Goal: Answer question/provide support: Share knowledge or assist other users

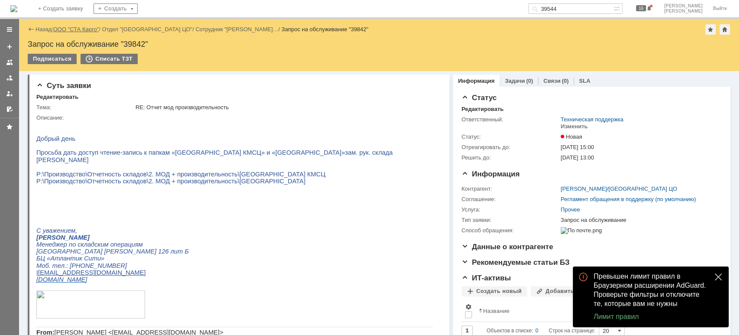
click at [90, 29] on link "ООО "СТА Карго"" at bounding box center [76, 29] width 46 height 6
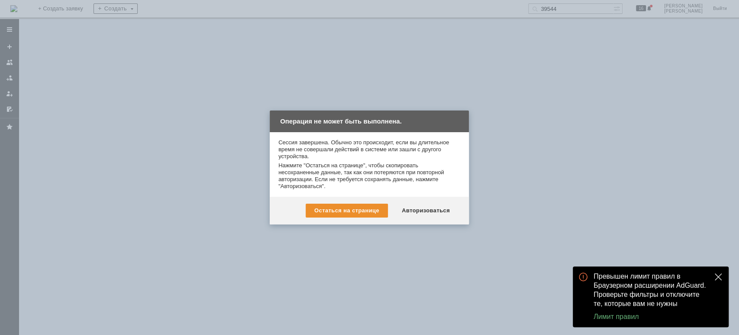
click at [713, 276] on button "close" at bounding box center [718, 276] width 10 height 10
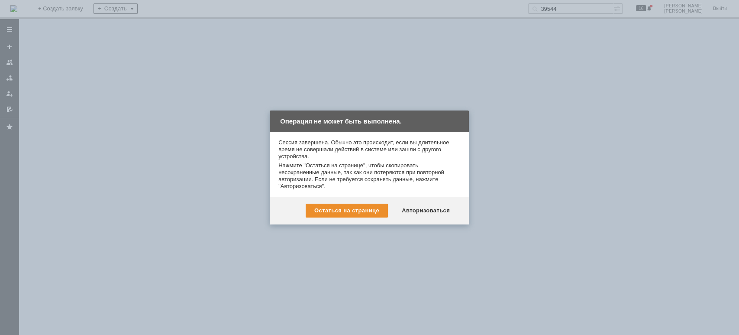
click at [434, 206] on div "Авторизоваться" at bounding box center [425, 210] width 65 height 14
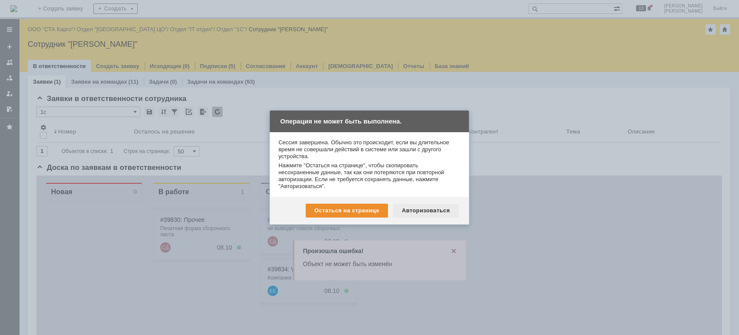
click at [411, 213] on div "Авторизоваться" at bounding box center [425, 210] width 65 height 14
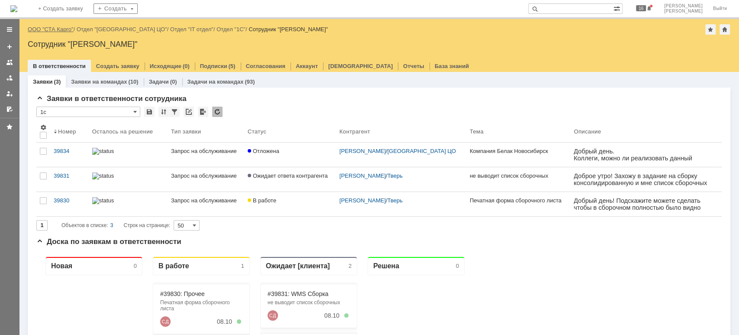
click at [64, 30] on link "ООО "СТА Карго"" at bounding box center [51, 29] width 46 height 6
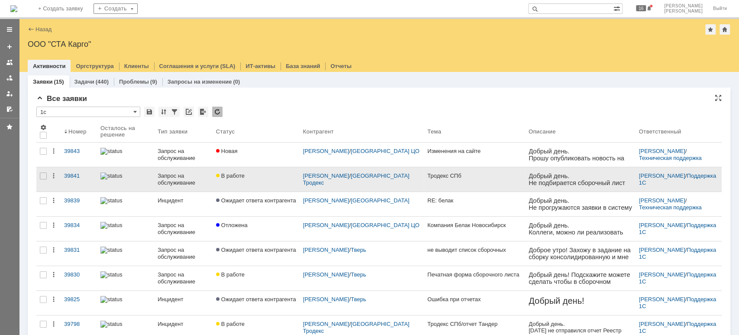
click at [174, 186] on link "Запрос на обслуживание" at bounding box center [183, 179] width 58 height 24
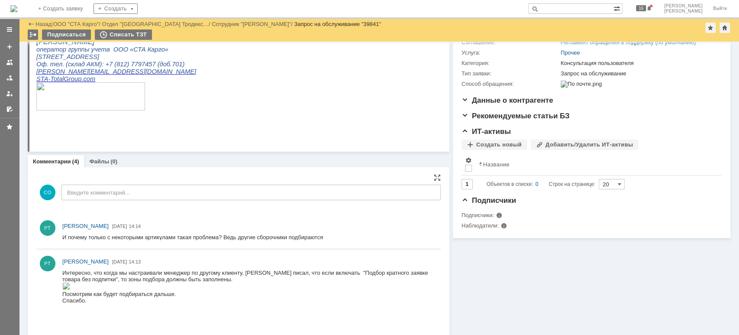
scroll to position [173, 0]
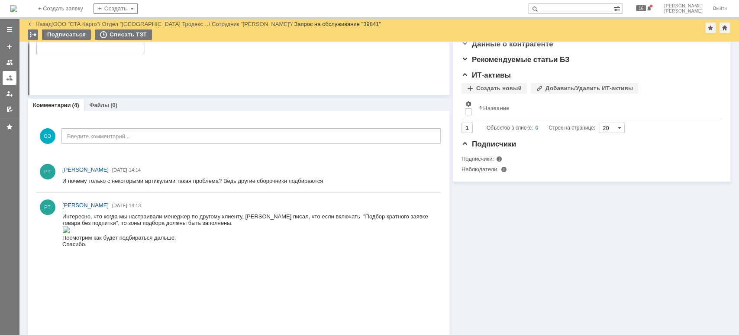
click at [3, 78] on link at bounding box center [10, 78] width 14 height 14
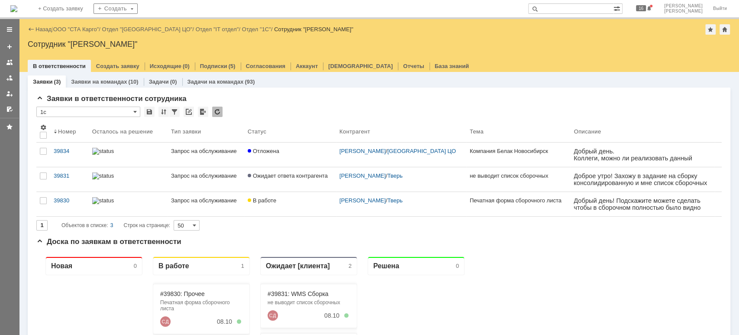
click at [572, 10] on input "text" at bounding box center [570, 8] width 85 height 10
type input "39535"
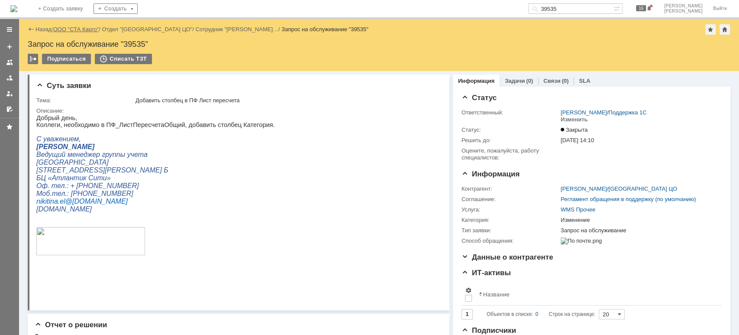
click at [71, 28] on link "ООО "СТА Карго"" at bounding box center [76, 29] width 46 height 6
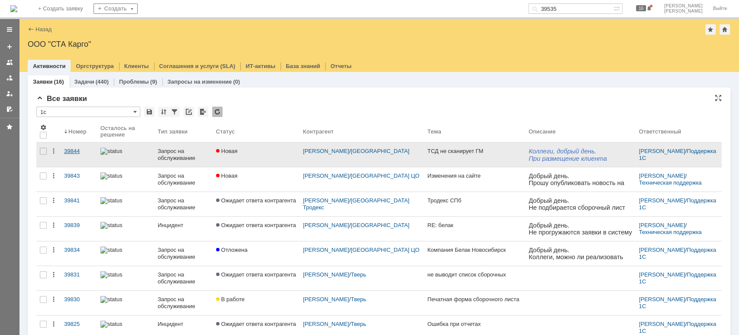
click at [71, 151] on div "39844" at bounding box center [78, 151] width 29 height 7
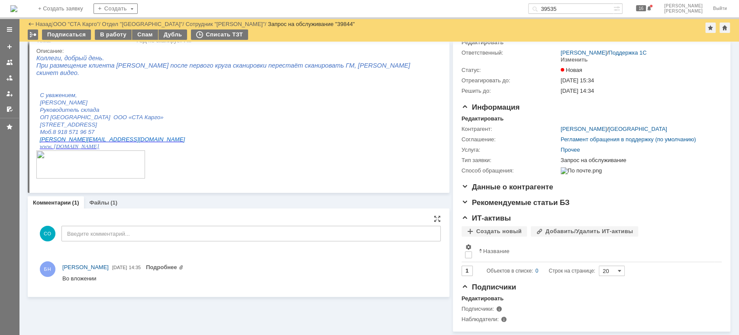
scroll to position [42, 0]
click at [106, 199] on link "Файлы" at bounding box center [99, 202] width 20 height 6
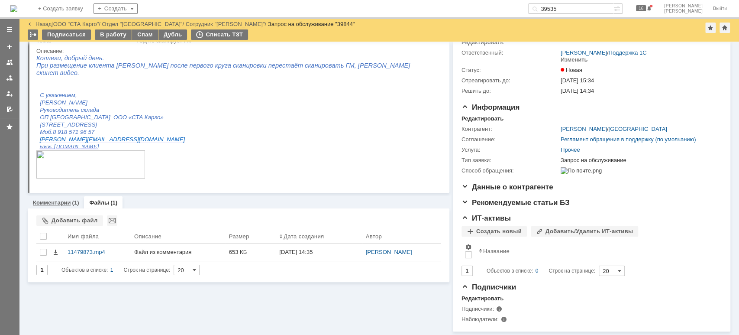
click at [59, 199] on link "Комментарии" at bounding box center [52, 202] width 38 height 6
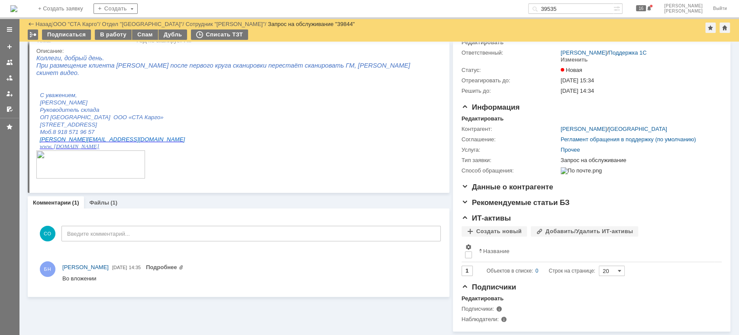
scroll to position [42, 0]
click at [183, 264] on link "Подробнее" at bounding box center [165, 267] width 38 height 6
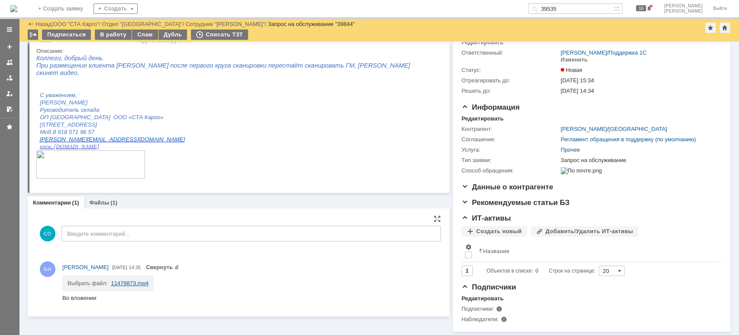
click at [132, 280] on link "11479873.mp4" at bounding box center [130, 283] width 38 height 6
click at [332, 131] on div "Коллеги, добрый день. При размещение клиента Реамед после первого круга сканиро…" at bounding box center [234, 121] width 396 height 132
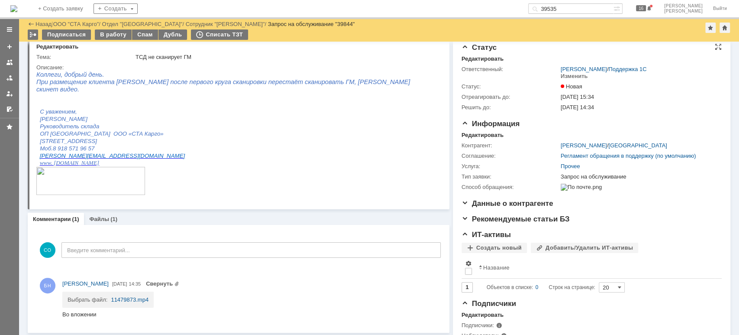
scroll to position [0, 0]
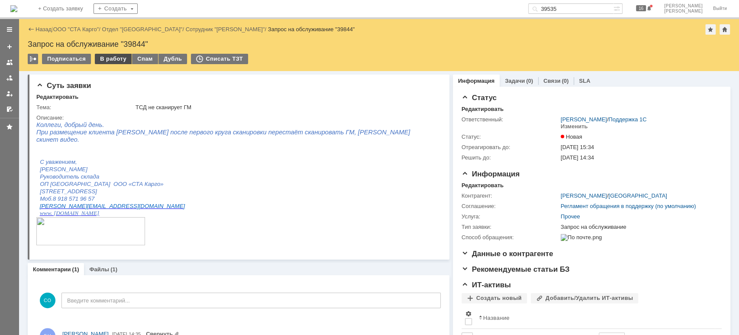
click at [120, 58] on div "В работу" at bounding box center [113, 59] width 37 height 10
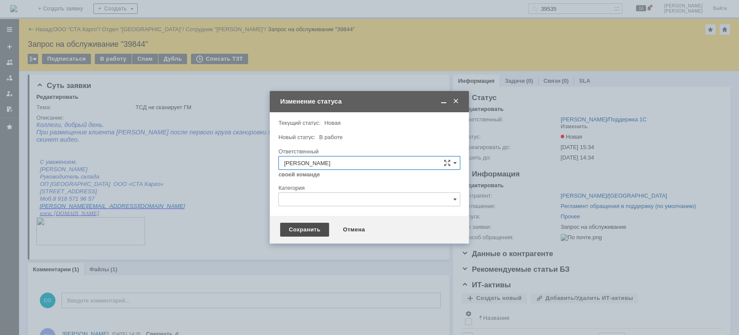
click at [290, 229] on div "Сохранить" at bounding box center [304, 229] width 49 height 14
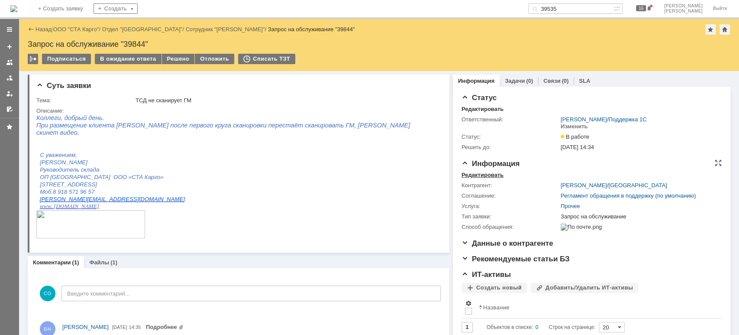
click at [474, 174] on div "Редактировать" at bounding box center [482, 174] width 42 height 7
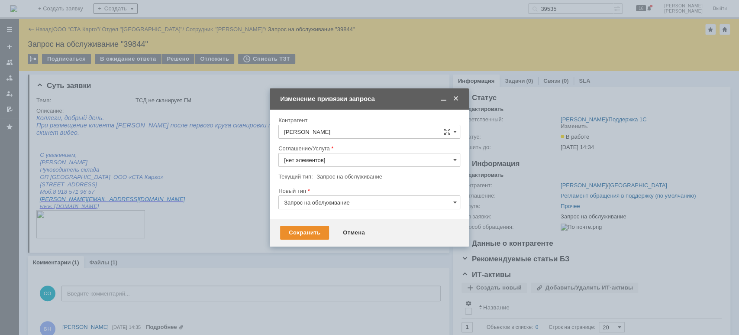
type input "Прочее"
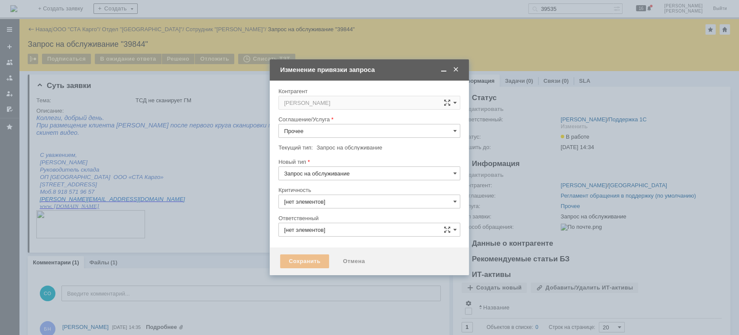
type input "3. Низкая"
type input "[PERSON_NAME]"
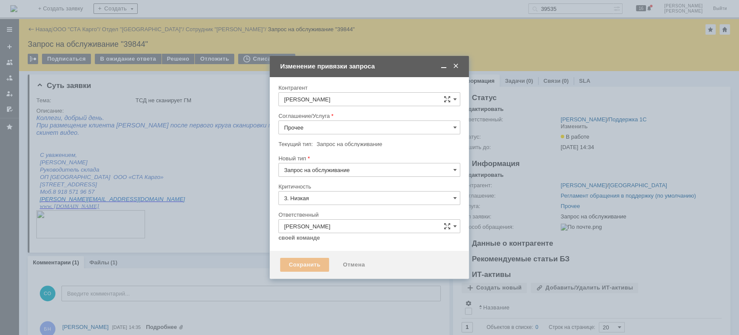
type input "[не указано]"
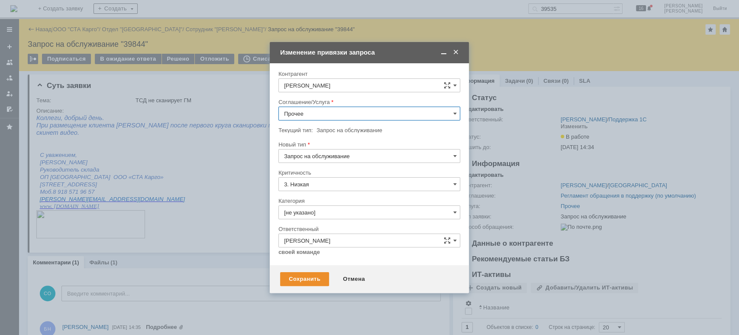
click at [318, 115] on input "Прочее" at bounding box center [369, 113] width 182 height 14
click at [353, 222] on div "WMS Размещение ТСД" at bounding box center [369, 219] width 181 height 14
type input "WMS Размещение ТСД"
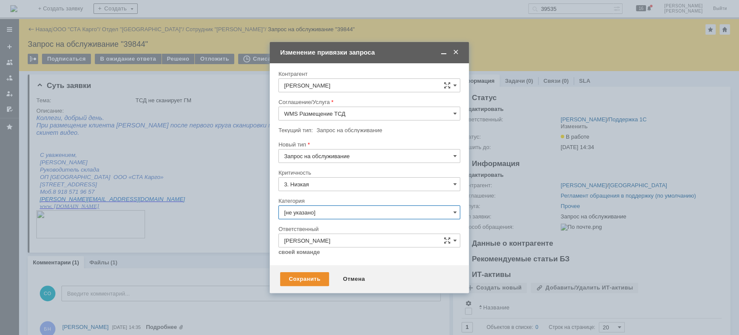
click at [325, 214] on input "[не указано]" at bounding box center [369, 212] width 182 height 14
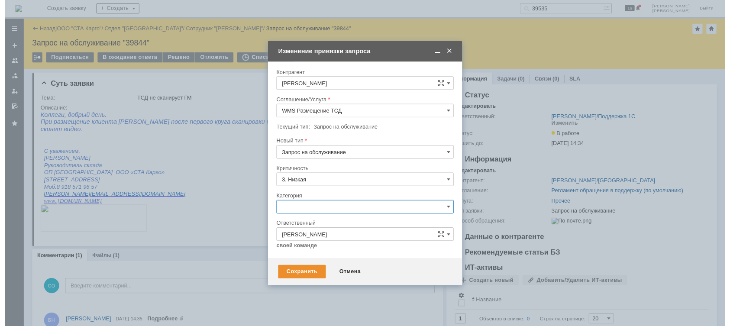
scroll to position [10, 0]
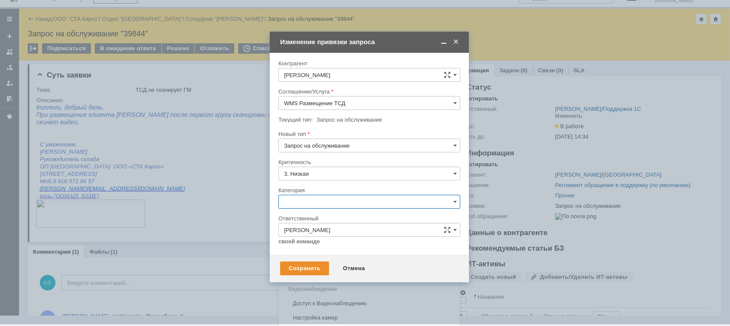
click at [335, 263] on span "Консультация пользователя" at bounding box center [369, 260] width 171 height 7
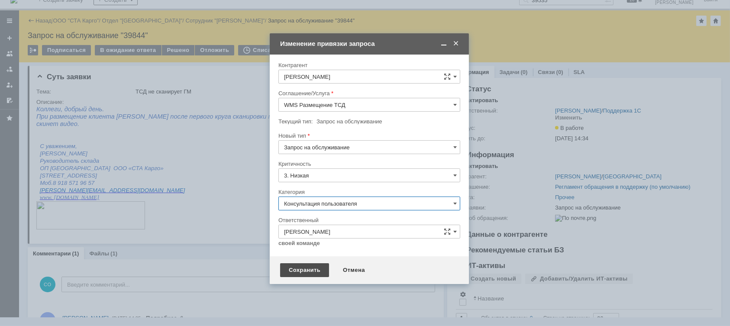
click at [310, 267] on div "Сохранить" at bounding box center [304, 270] width 49 height 14
type input "Консультация пользователя"
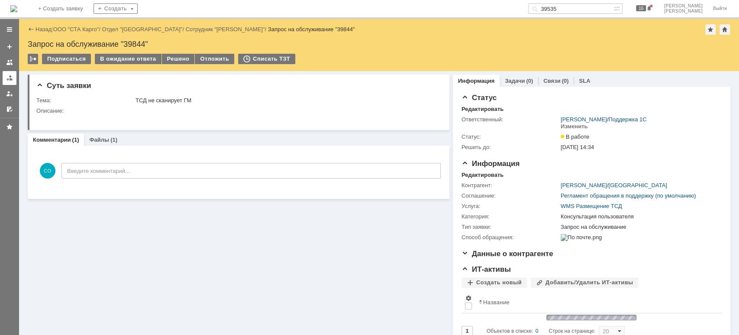
scroll to position [0, 0]
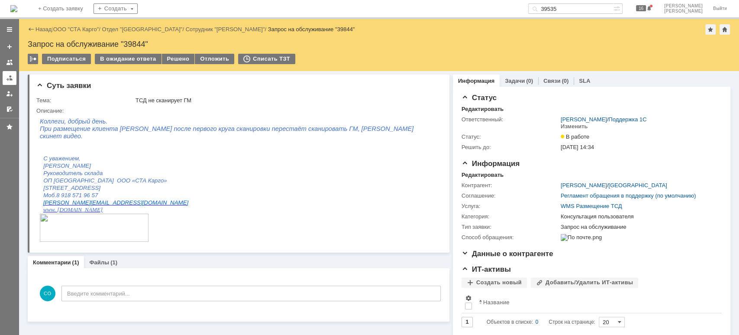
click at [9, 76] on div at bounding box center [9, 77] width 7 height 7
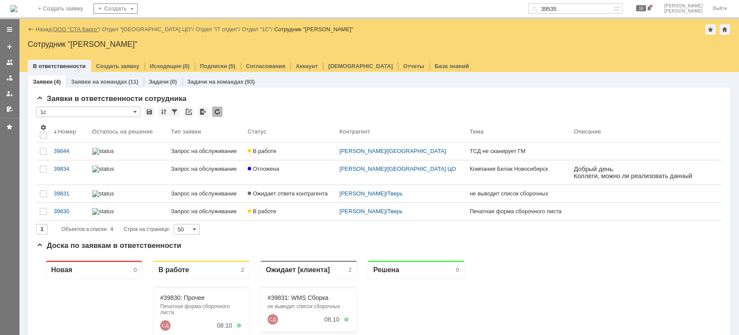
click at [86, 31] on link "ООО "СТА Карго"" at bounding box center [76, 29] width 46 height 6
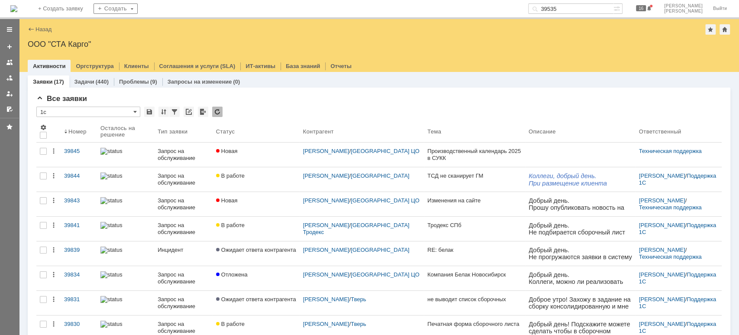
click at [587, 9] on input "39535" at bounding box center [570, 8] width 85 height 10
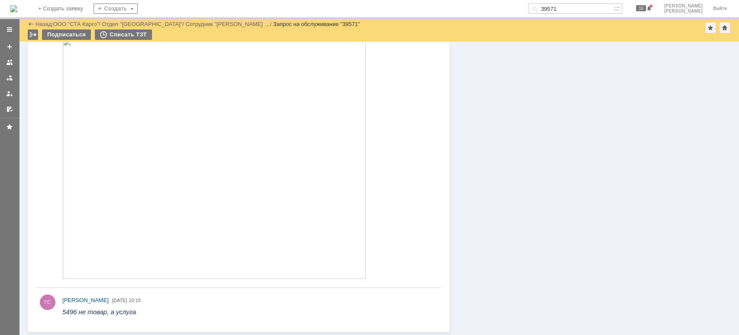
scroll to position [577, 0]
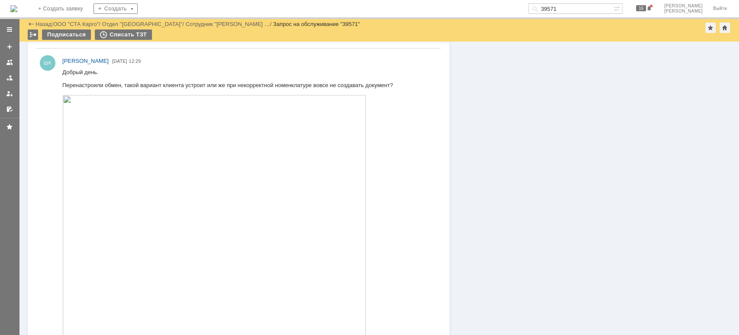
click at [273, 191] on img at bounding box center [214, 215] width 304 height 241
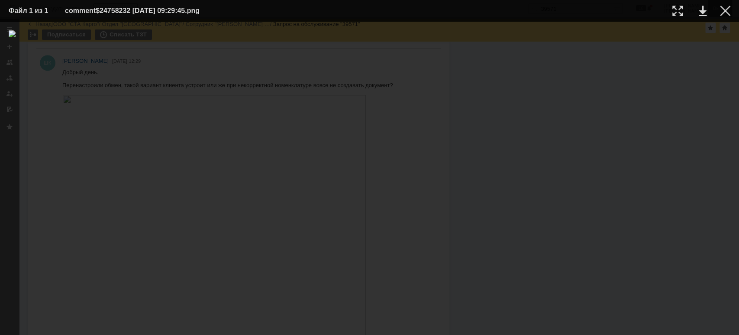
drag, startPoint x: 723, startPoint y: 12, endPoint x: 718, endPoint y: 12, distance: 4.8
click at [723, 11] on div at bounding box center [725, 11] width 10 height 10
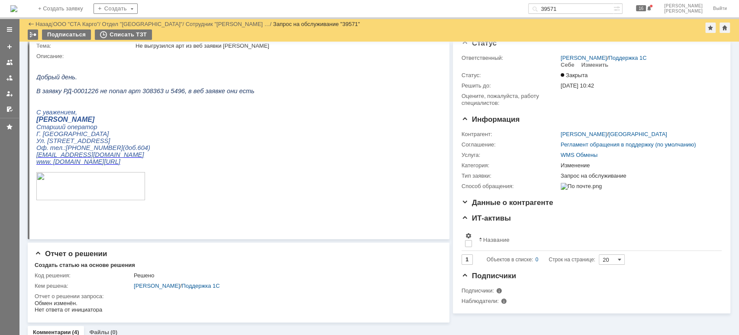
scroll to position [0, 0]
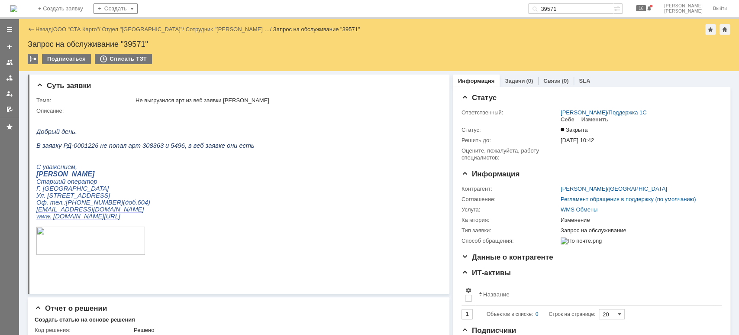
click at [591, 9] on input "39571" at bounding box center [570, 8] width 85 height 10
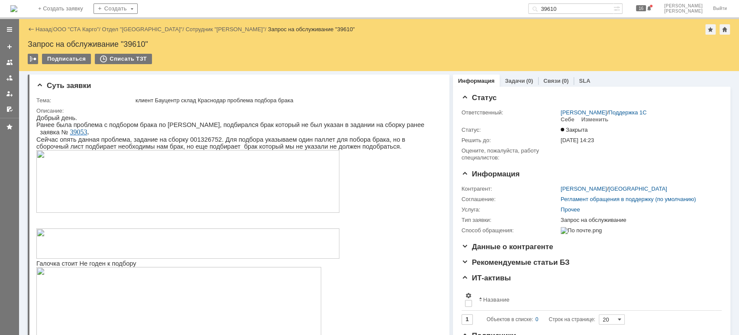
click at [589, 4] on input "39610" at bounding box center [570, 8] width 85 height 10
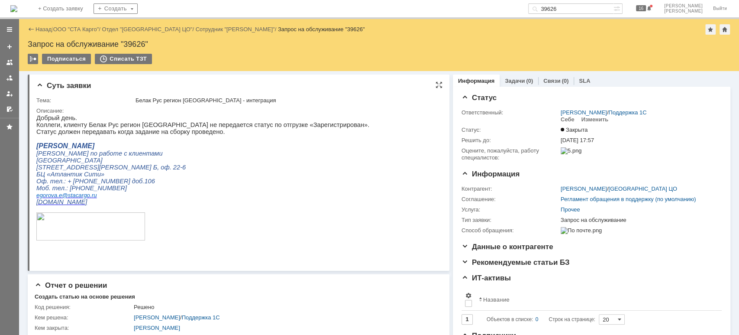
click at [300, 170] on p "[STREET_ADDRESS][PERSON_NAME] Б, оф. 22-6" at bounding box center [202, 167] width 333 height 7
click at [591, 8] on input "39626" at bounding box center [570, 8] width 85 height 10
type input "39615"
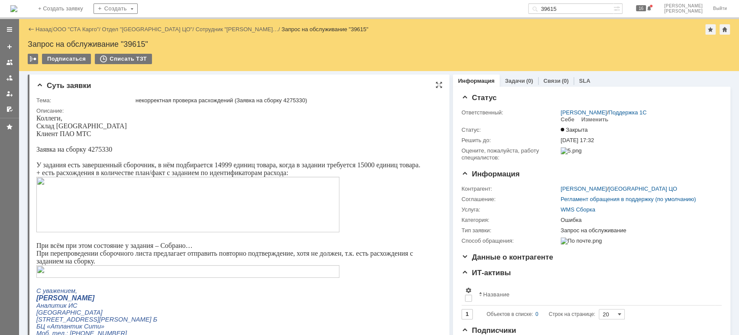
click at [120, 195] on img at bounding box center [187, 204] width 303 height 55
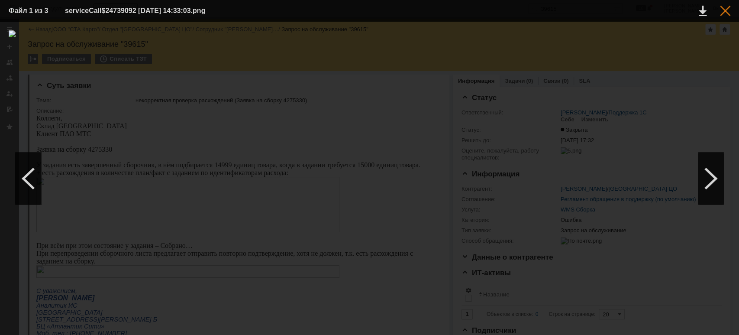
click at [729, 10] on div at bounding box center [725, 11] width 10 height 10
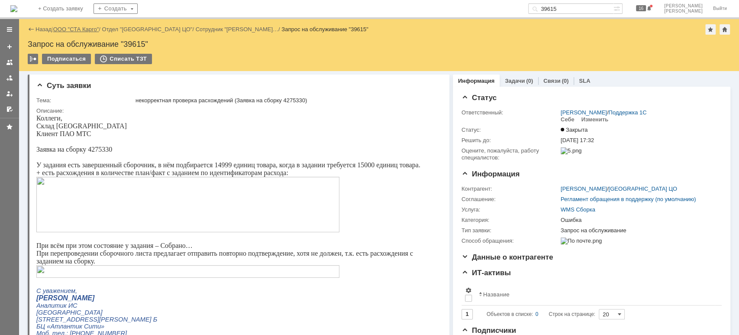
click at [76, 29] on link "ООО "СТА Карго"" at bounding box center [76, 29] width 46 height 6
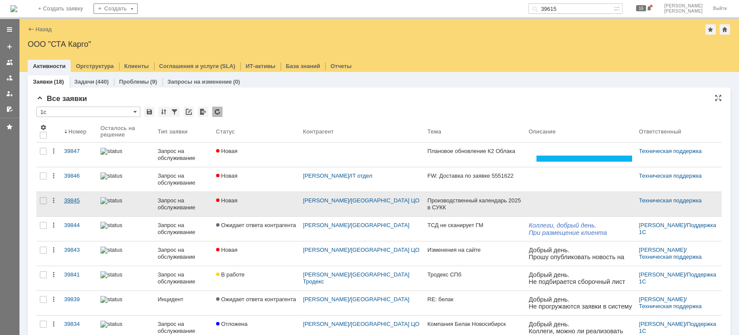
click at [80, 200] on div "39845" at bounding box center [78, 200] width 29 height 7
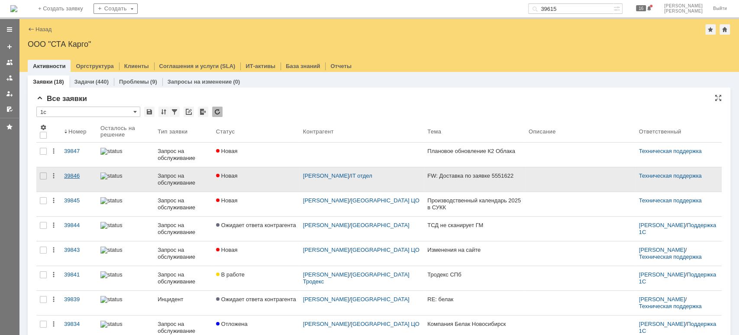
click at [64, 175] on div "39846" at bounding box center [78, 175] width 29 height 7
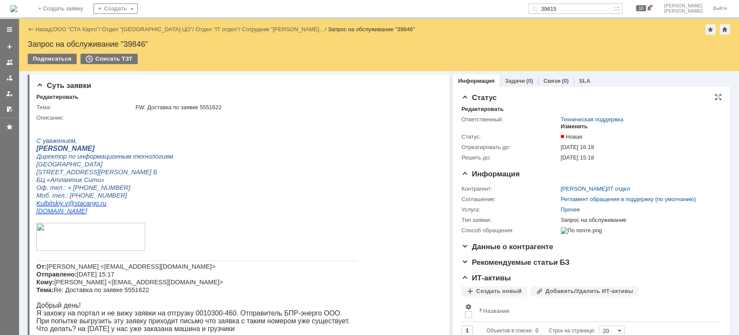
click at [572, 123] on div "Изменить" at bounding box center [573, 126] width 27 height 7
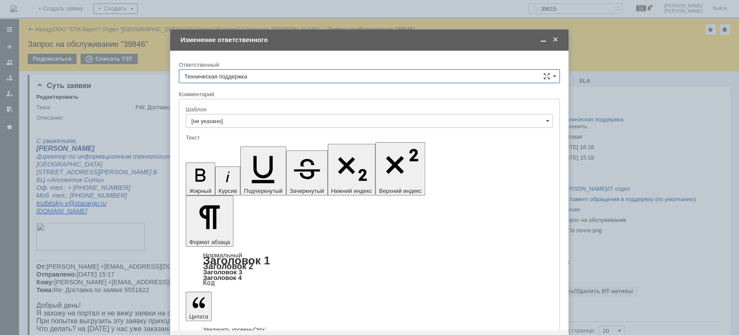
click at [281, 79] on input "Техническая поддержка" at bounding box center [369, 76] width 381 height 14
click at [260, 115] on div "[PERSON_NAME]" at bounding box center [369, 121] width 380 height 14
type input "[PERSON_NAME]"
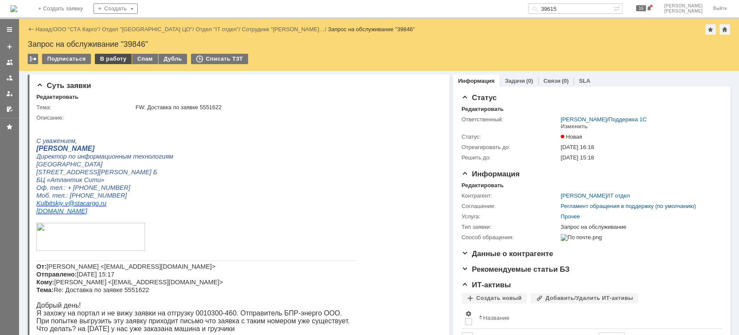
click at [100, 59] on div "В работу" at bounding box center [113, 59] width 37 height 10
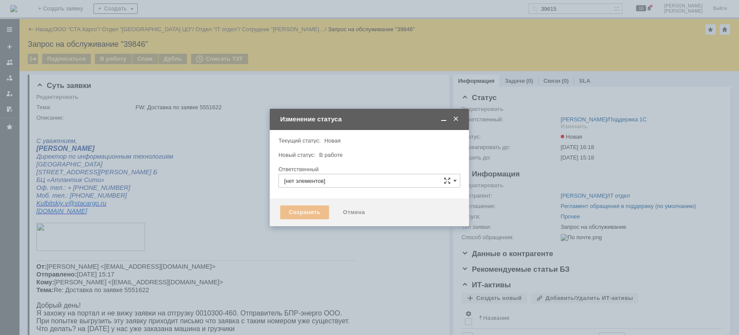
type input "[PERSON_NAME]"
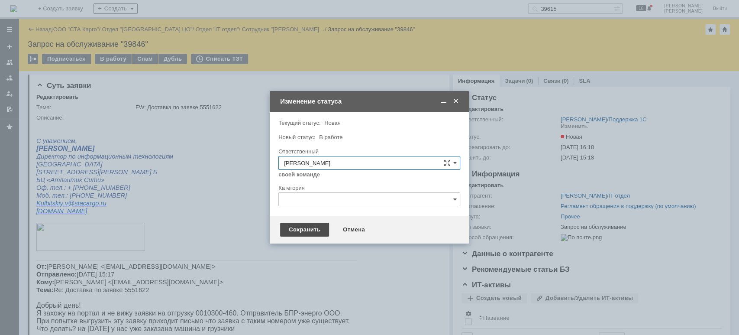
click at [296, 231] on div "Сохранить" at bounding box center [304, 229] width 49 height 14
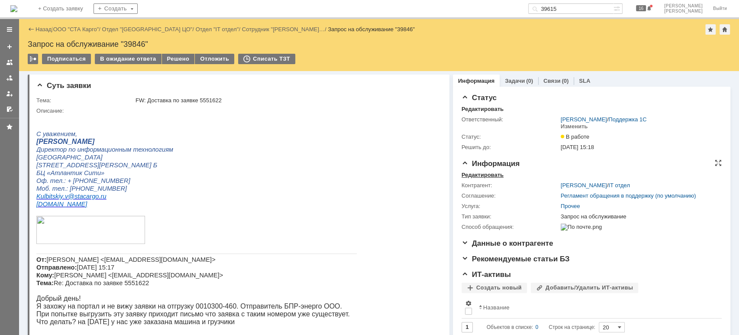
click at [477, 174] on div "Редактировать" at bounding box center [482, 174] width 42 height 7
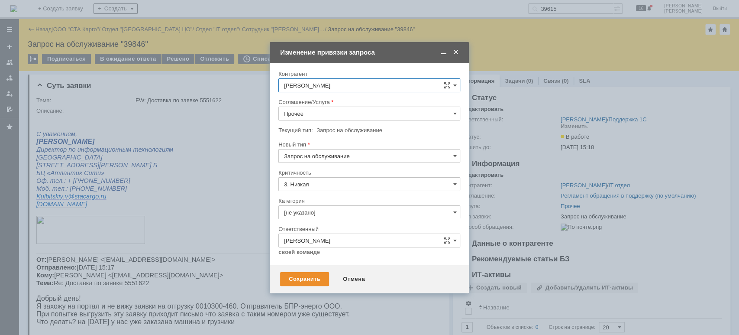
click at [328, 115] on input "Прочее" at bounding box center [369, 113] width 182 height 14
click at [355, 209] on span "WMS Прочее" at bounding box center [369, 212] width 171 height 7
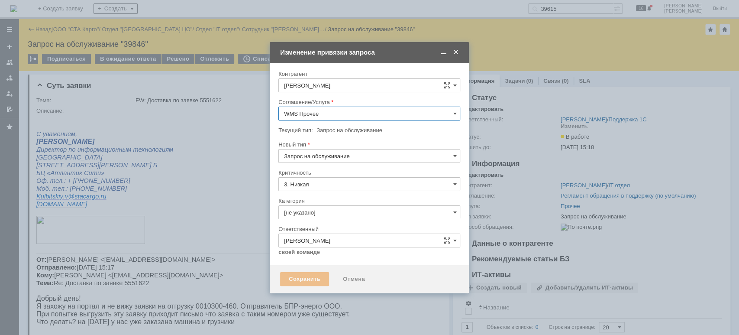
type input "WMS Прочее"
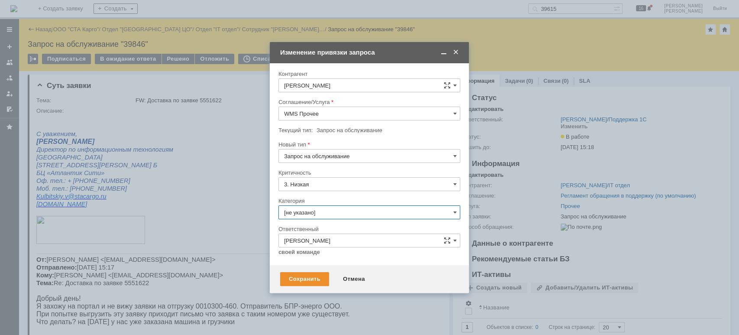
click at [328, 213] on input "[не указано]" at bounding box center [369, 212] width 182 height 14
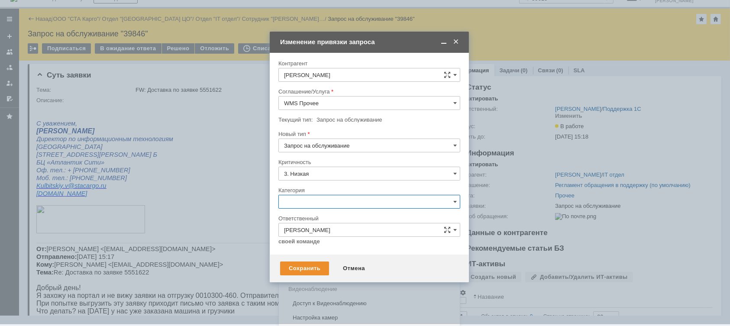
click at [335, 262] on span "Консультация пользователя" at bounding box center [369, 260] width 171 height 7
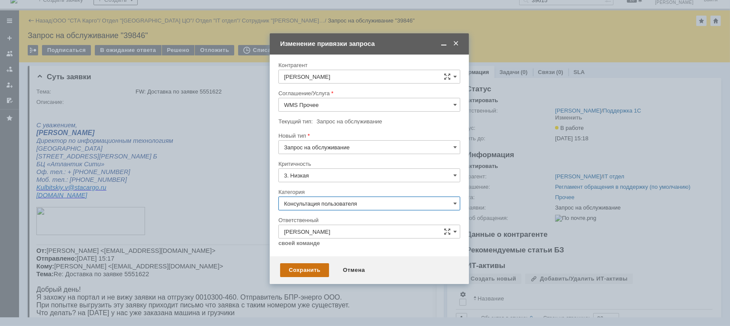
type input "Консультация пользователя"
click at [306, 270] on div "Сохранить" at bounding box center [304, 270] width 49 height 14
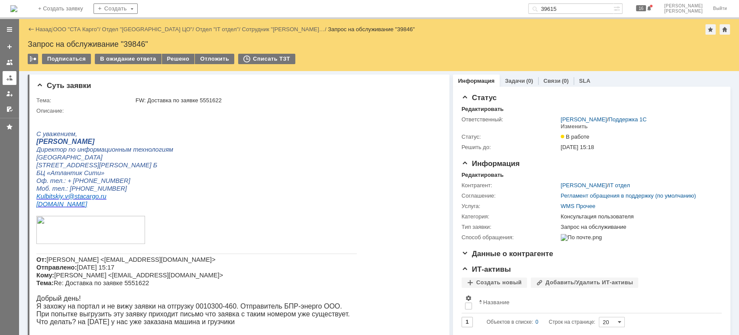
click at [11, 76] on div at bounding box center [9, 77] width 7 height 7
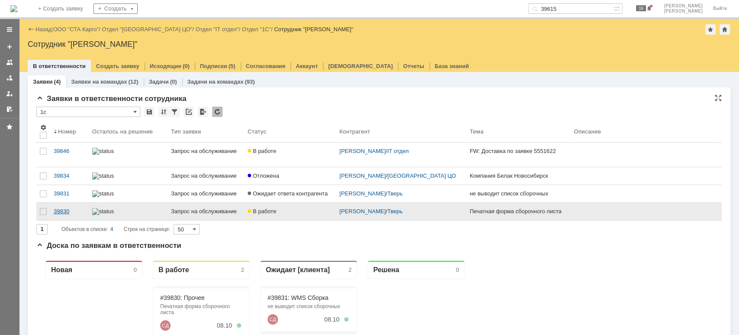
click at [70, 220] on link "39830" at bounding box center [69, 211] width 39 height 17
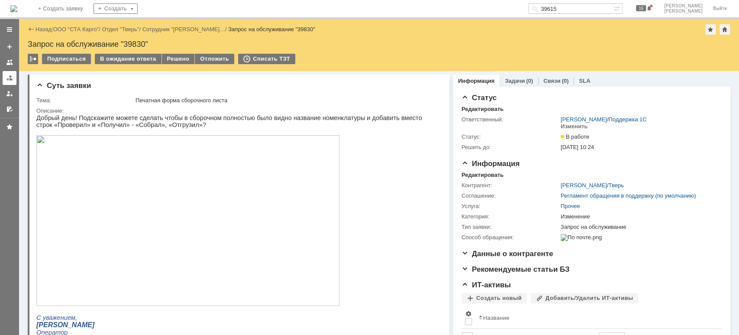
click at [11, 76] on div at bounding box center [9, 77] width 7 height 7
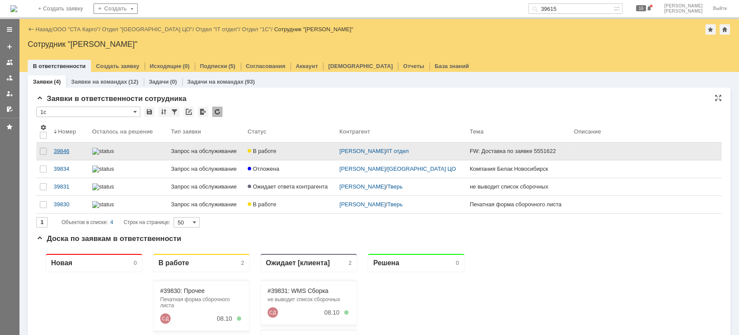
click at [72, 148] on div "39846" at bounding box center [70, 151] width 32 height 7
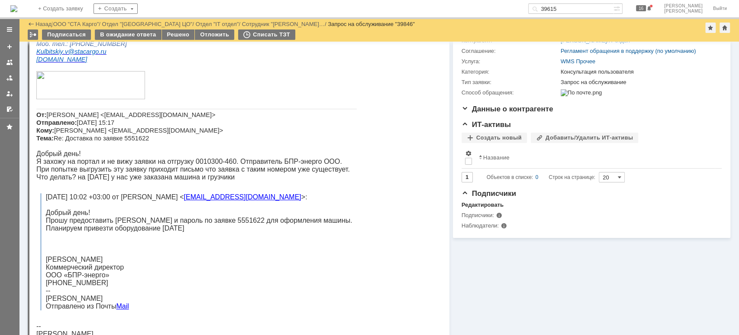
scroll to position [220, 0]
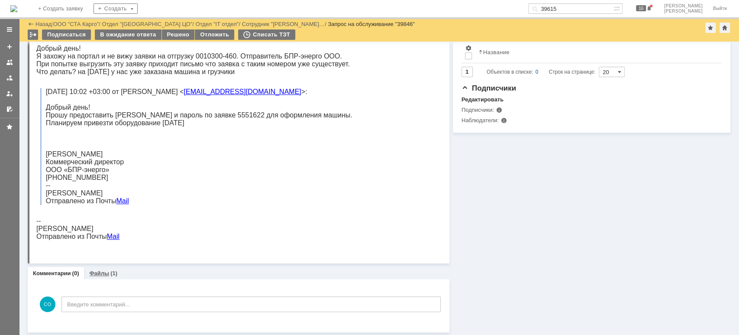
drag, startPoint x: 70, startPoint y: 360, endPoint x: 106, endPoint y: 270, distance: 97.5
click at [106, 270] on link "Файлы" at bounding box center [99, 273] width 20 height 6
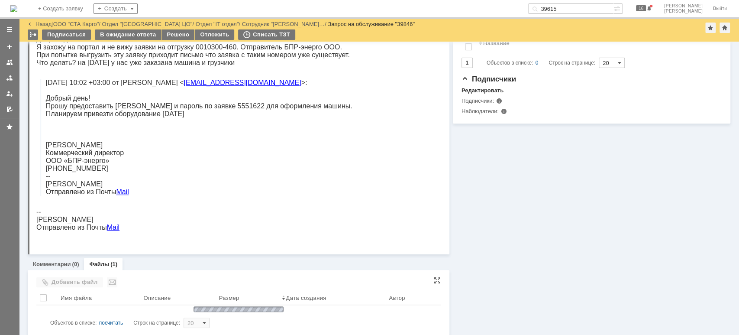
scroll to position [232, 0]
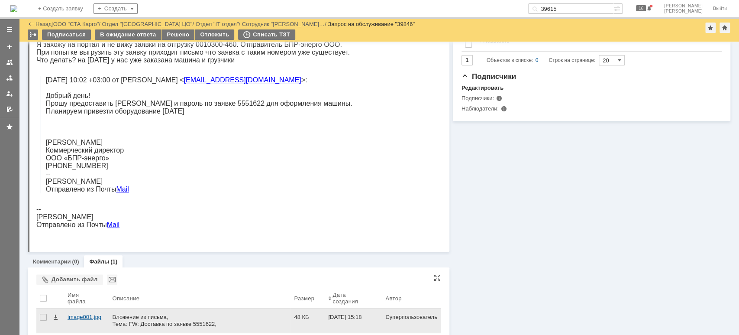
click at [81, 313] on div "image001.jpg" at bounding box center [87, 316] width 38 height 7
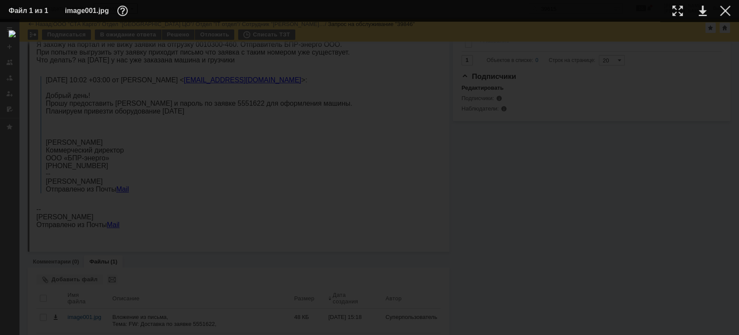
drag, startPoint x: 724, startPoint y: 12, endPoint x: 703, endPoint y: 26, distance: 25.0
click at [724, 12] on div at bounding box center [725, 11] width 10 height 10
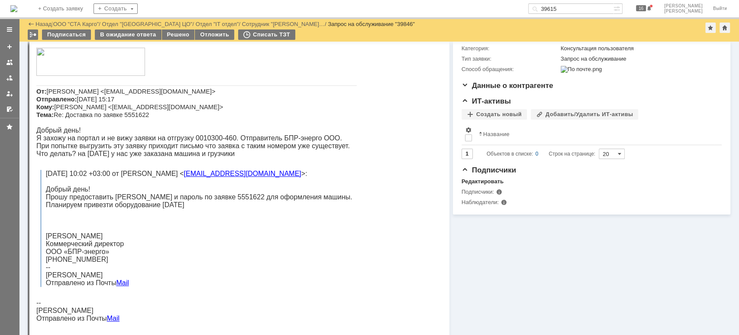
scroll to position [23, 0]
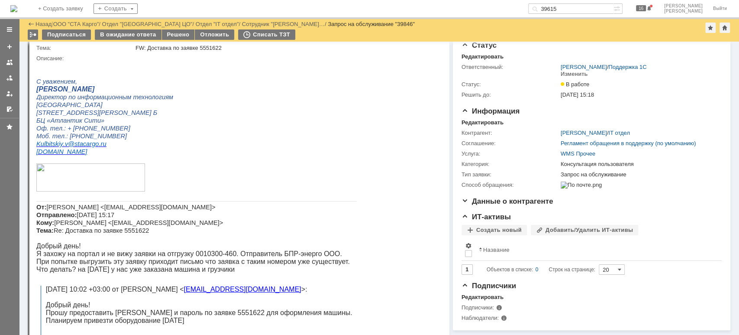
click at [578, 7] on input "39615" at bounding box center [570, 8] width 85 height 10
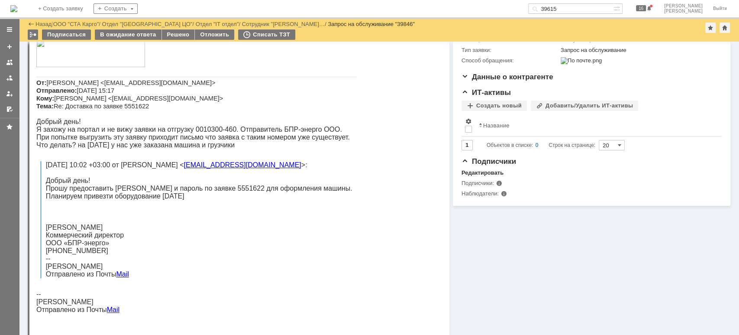
scroll to position [138, 0]
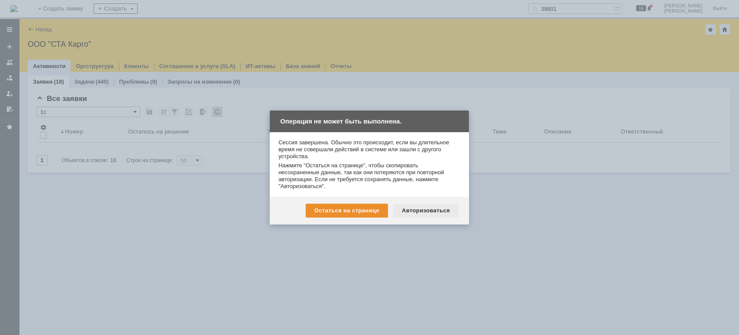
click at [426, 209] on div "Авторизоваться" at bounding box center [425, 210] width 65 height 14
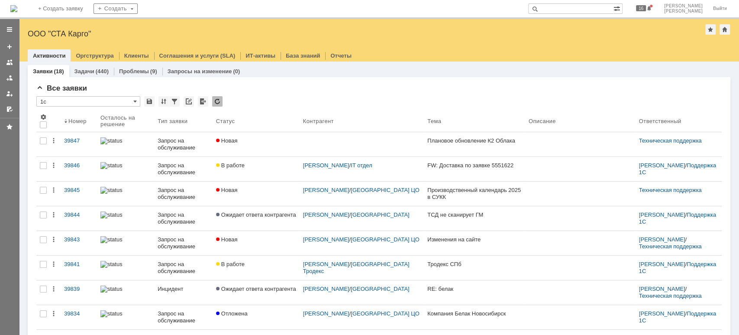
click at [581, 8] on input "text" at bounding box center [570, 8] width 85 height 10
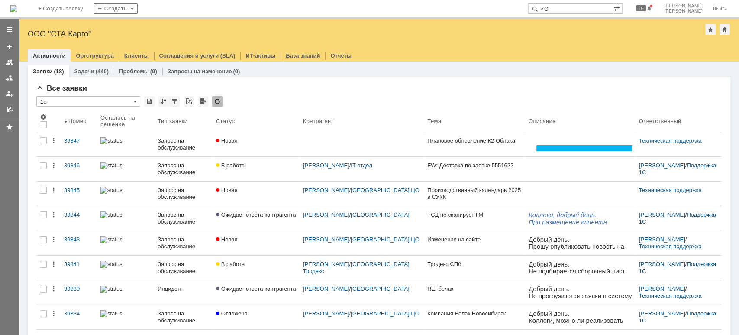
type input "<"
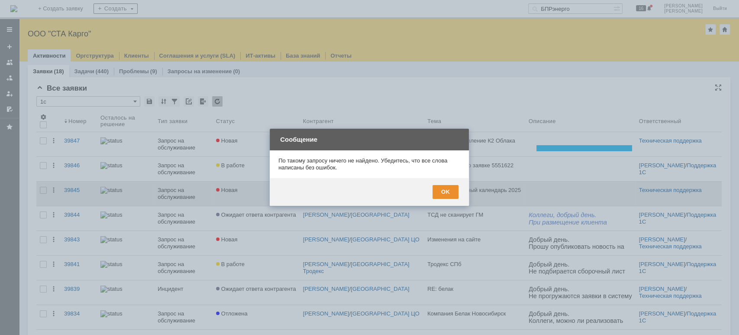
click at [441, 192] on div "OK" at bounding box center [445, 192] width 26 height 14
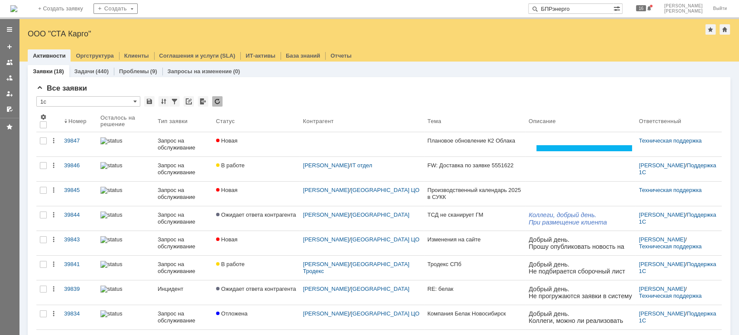
click at [589, 7] on input "БПРэнерго" at bounding box center [570, 8] width 85 height 10
click at [577, 8] on input "БПРэнерго" at bounding box center [570, 8] width 85 height 10
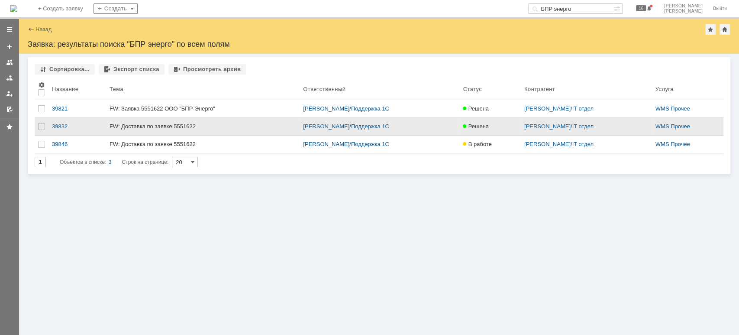
click at [135, 128] on div "FW: Доставка по заявке 5551622" at bounding box center [202, 126] width 187 height 7
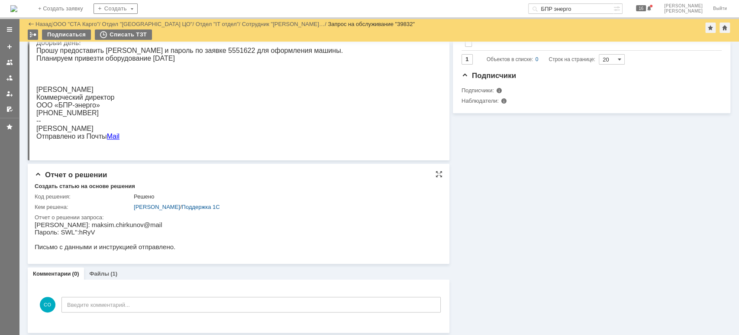
scroll to position [53, 0]
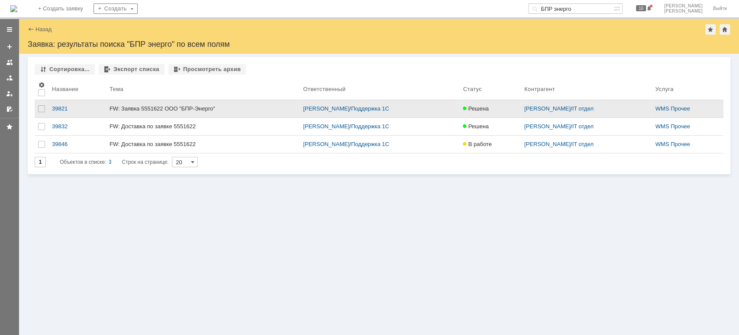
click at [120, 105] on div "FW: Заявка 5551622 ООО "БПР-Энерго"" at bounding box center [202, 108] width 187 height 7
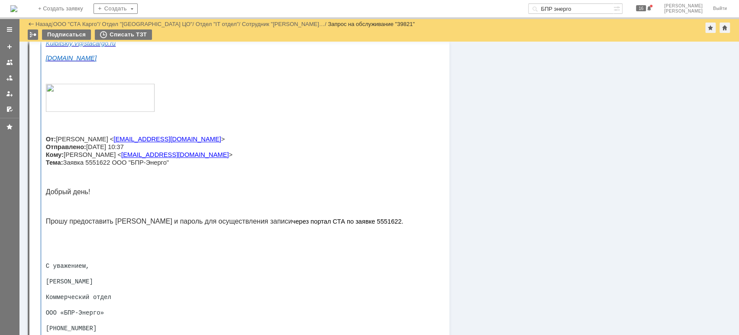
scroll to position [808, 0]
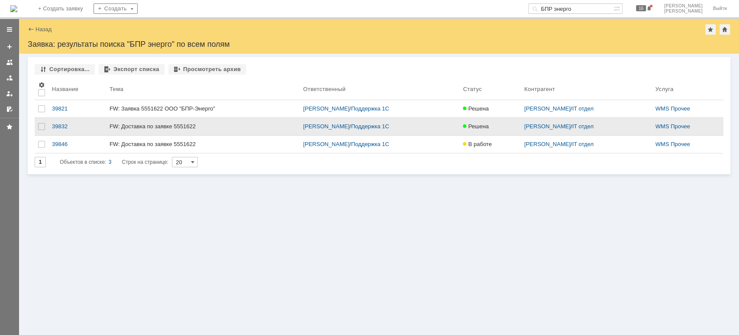
click at [122, 125] on div "FW: Доставка по заявке 5551622" at bounding box center [202, 126] width 187 height 7
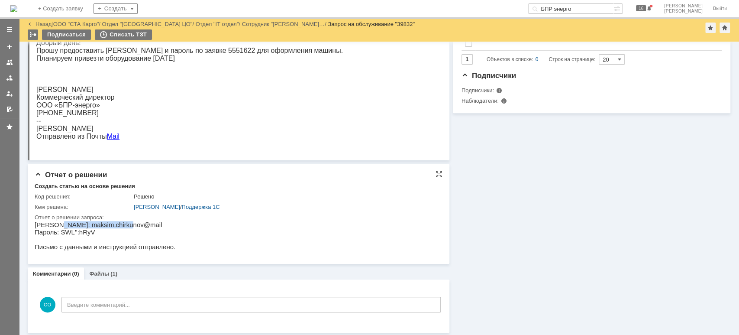
drag, startPoint x: 55, startPoint y: 223, endPoint x: 120, endPoint y: 223, distance: 65.4
click at [120, 223] on p "[PERSON_NAME]: maksim.chirkunov@mail" at bounding box center [105, 224] width 141 height 7
copy p "maksim.chirkunov@mail"
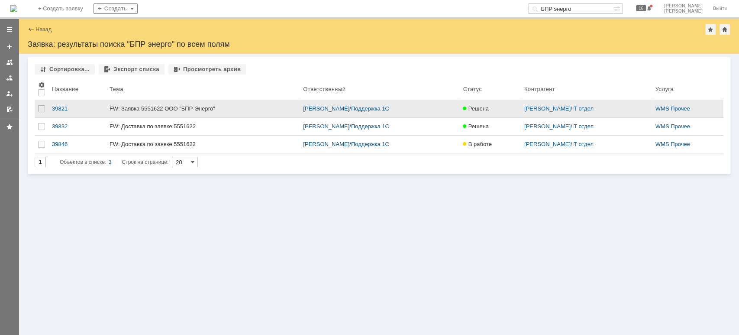
click at [132, 108] on div "FW: Заявка 5551622 ООО "БПР-Энерго"" at bounding box center [202, 108] width 187 height 7
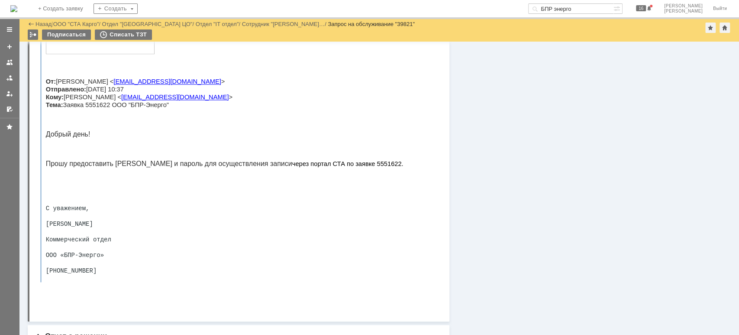
scroll to position [814, 0]
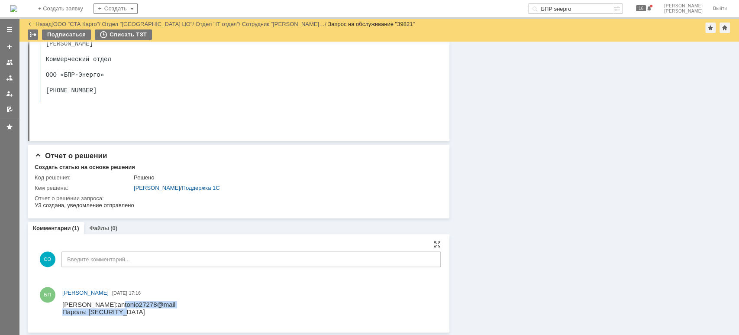
drag, startPoint x: 138, startPoint y: 305, endPoint x: 87, endPoint y: 306, distance: 51.9
click at [87, 306] on html "Логин: antonio27278@mail Пароль: [SECURITY_DATA]" at bounding box center [246, 307] width 369 height 15
click at [118, 306] on span "antonio27278@mail" at bounding box center [147, 303] width 58 height 7
drag, startPoint x: 92, startPoint y: 306, endPoint x: 147, endPoint y: 280, distance: 60.4
click at [147, 300] on html "Логин: antonio27278@mail Пароль: [SECURITY_DATA]" at bounding box center [246, 307] width 369 height 15
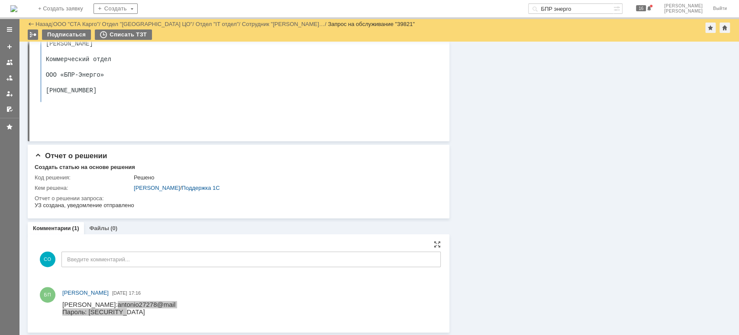
click at [128, 316] on div at bounding box center [249, 308] width 375 height 19
drag, startPoint x: 212, startPoint y: 600, endPoint x: 137, endPoint y: 301, distance: 308.0
click at [137, 301] on html "Логин: antonio27278@mail Пароль: [SECURITY_DATA]" at bounding box center [246, 307] width 369 height 15
drag, startPoint x: 136, startPoint y: 303, endPoint x: 87, endPoint y: 301, distance: 48.5
click at [87, 301] on html "Логин: antonio27278@mail Пароль: [SECURITY_DATA]" at bounding box center [246, 307] width 369 height 15
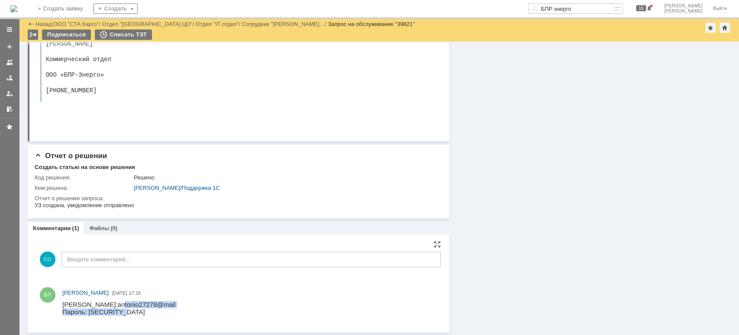
click at [97, 313] on p "Пароль: [SECURITY_DATA]" at bounding box center [118, 311] width 113 height 7
drag, startPoint x: 83, startPoint y: 306, endPoint x: 136, endPoint y: 305, distance: 53.2
click at [136, 305] on html "Логин: antonio27278@mail Пароль: [SECURITY_DATA]" at bounding box center [246, 307] width 369 height 15
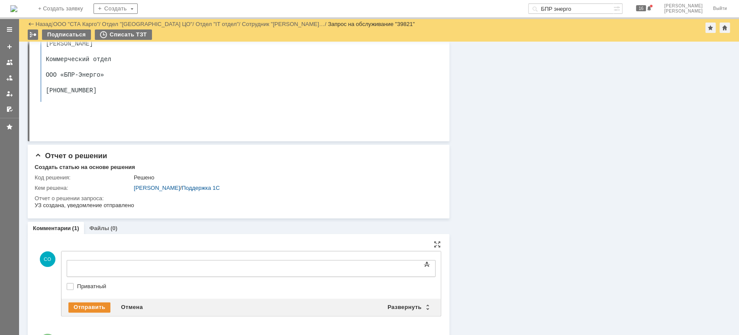
scroll to position [0, 0]
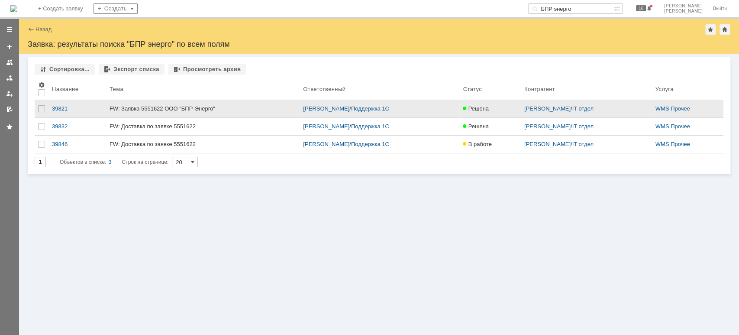
click at [111, 107] on div "FW: Заявка 5551622 ООО "БПР-Энерго"" at bounding box center [202, 108] width 187 height 7
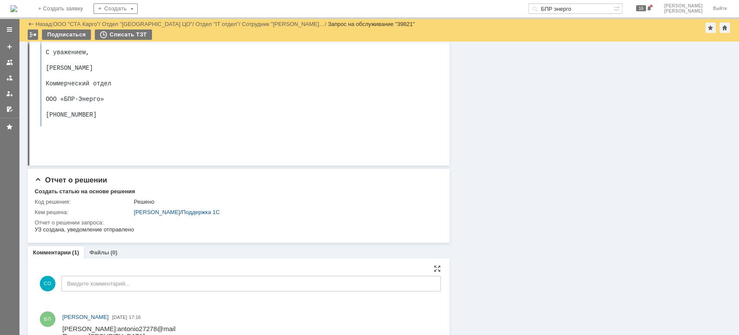
scroll to position [814, 0]
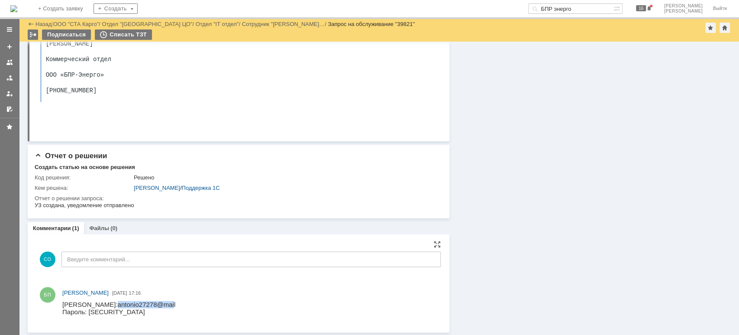
drag, startPoint x: 83, startPoint y: 306, endPoint x: 135, endPoint y: 303, distance: 52.1
click at [135, 303] on span "antonio27278@mail" at bounding box center [147, 303] width 58 height 7
copy span "antonio27278@mai"
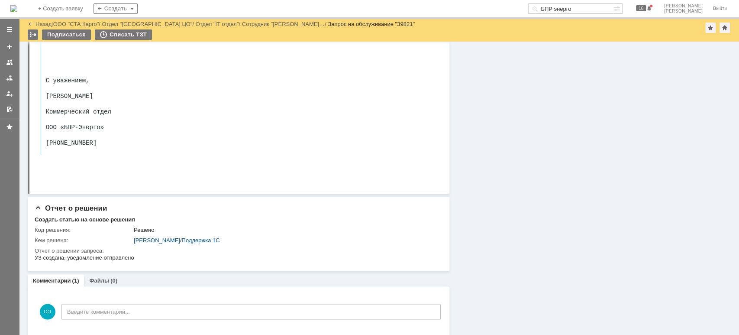
scroll to position [641, 0]
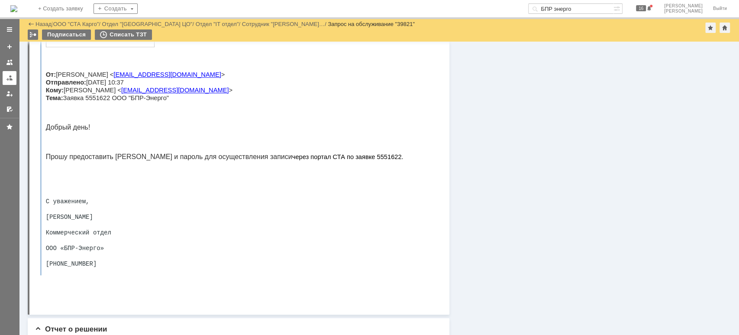
click at [7, 76] on div at bounding box center [9, 77] width 7 height 7
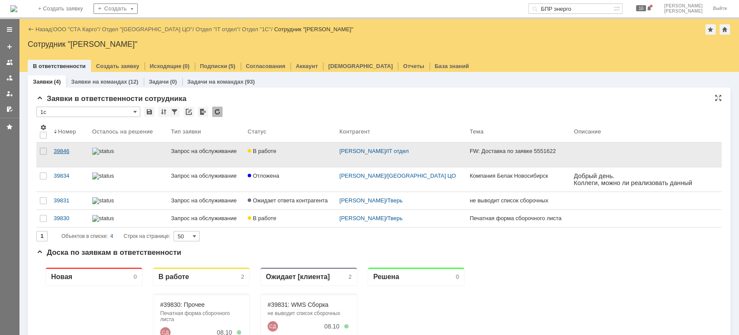
click at [61, 149] on div "39846" at bounding box center [70, 151] width 32 height 7
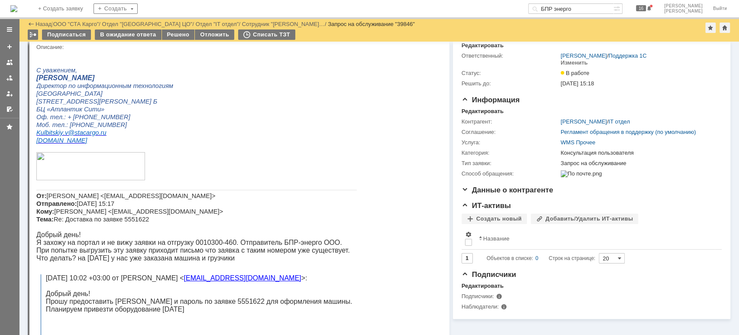
scroll to position [58, 0]
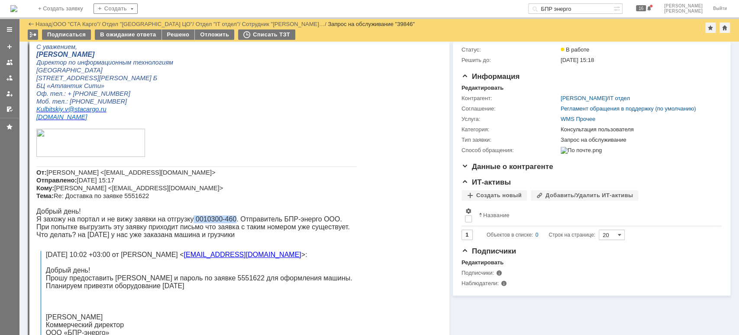
drag, startPoint x: 194, startPoint y: 225, endPoint x: 237, endPoint y: 227, distance: 42.9
click at [237, 223] on p "Я захожу на портал и не вижу заявки на отгрузку 0010300-460. Отправитель БПР-эн…" at bounding box center [196, 219] width 320 height 8
copy p "0010300-460"
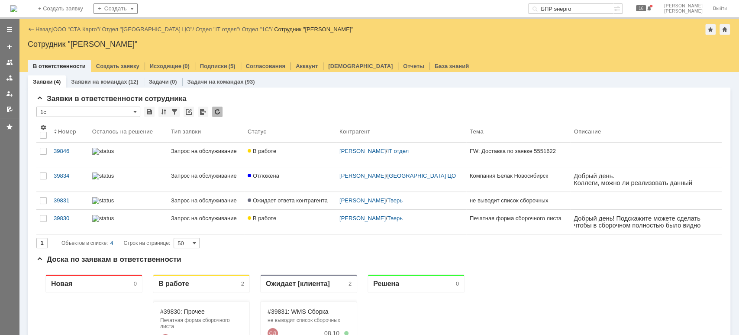
click at [613, 5] on input "БПР энерго" at bounding box center [570, 8] width 85 height 10
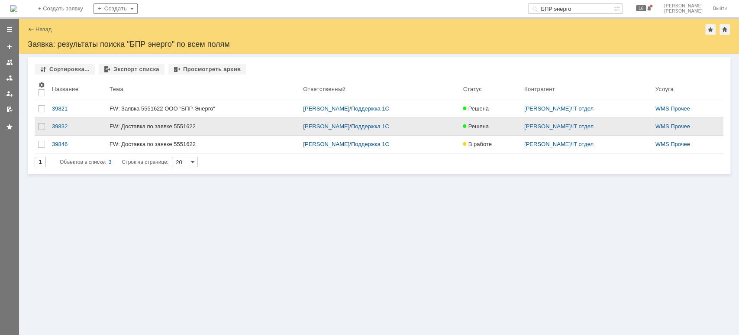
click at [142, 128] on div "FW: Доставка по заявке 5551622" at bounding box center [202, 126] width 187 height 7
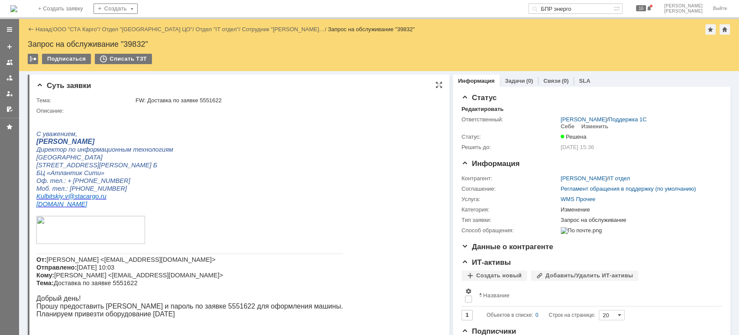
click at [221, 100] on div "FW: Доставка по заявке 5551622" at bounding box center [285, 100] width 301 height 7
copy div "5551622"
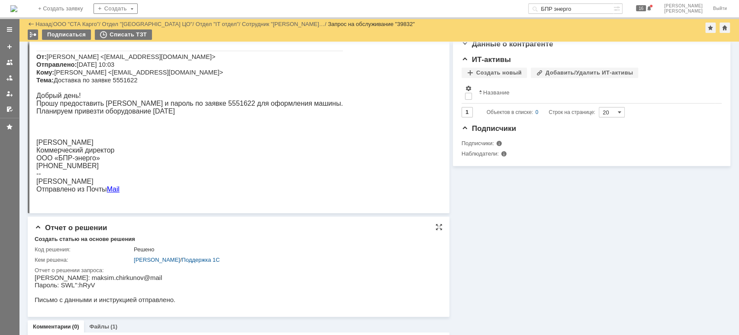
scroll to position [226, 0]
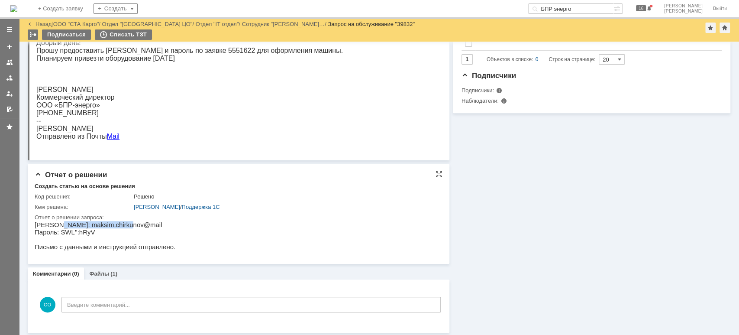
drag, startPoint x: 113, startPoint y: 224, endPoint x: 54, endPoint y: 224, distance: 58.4
click at [54, 224] on p "[PERSON_NAME]: maksim.chirkunov@mail" at bounding box center [105, 224] width 141 height 7
copy p "maksim.chirkunov@mail"
drag, startPoint x: 88, startPoint y: 234, endPoint x: 59, endPoint y: 232, distance: 29.5
click at [59, 232] on p "Пароль: SWL'':hRyV Письмо с данными и инструкцией отправлено." at bounding box center [105, 239] width 141 height 22
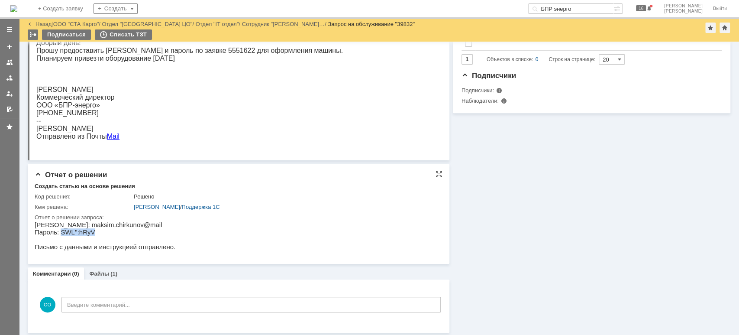
copy p "SWL'':hRyV"
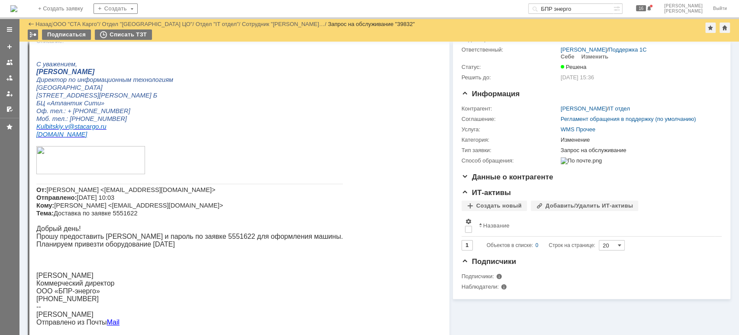
scroll to position [58, 0]
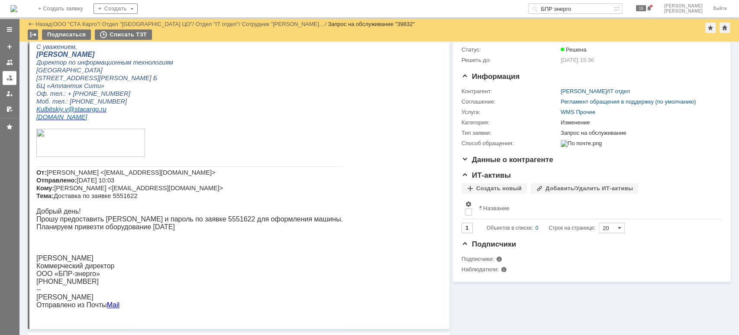
click at [10, 72] on link at bounding box center [10, 78] width 14 height 14
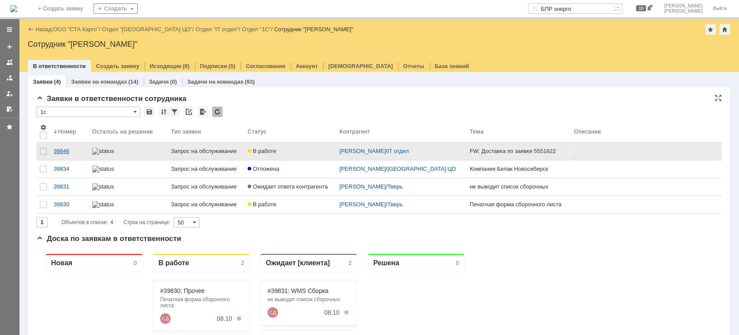
click at [55, 149] on div "39846" at bounding box center [70, 151] width 32 height 7
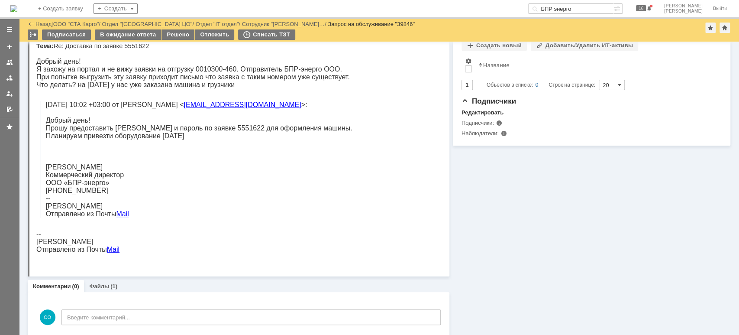
scroll to position [220, 0]
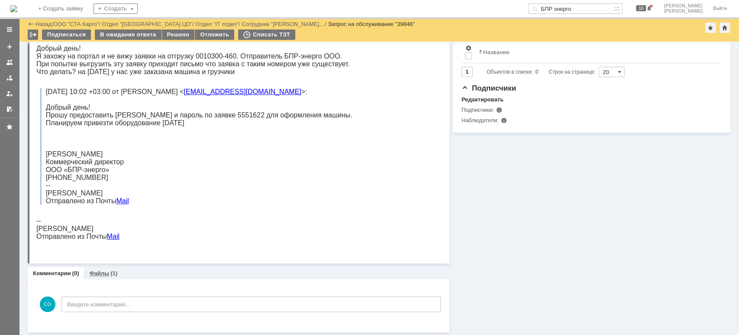
click at [104, 270] on link "Файлы" at bounding box center [99, 273] width 20 height 6
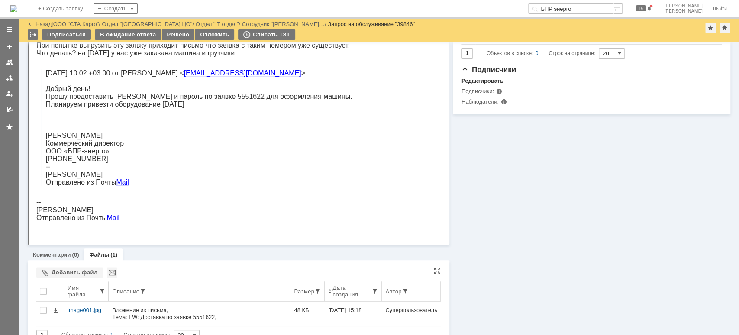
scroll to position [253, 0]
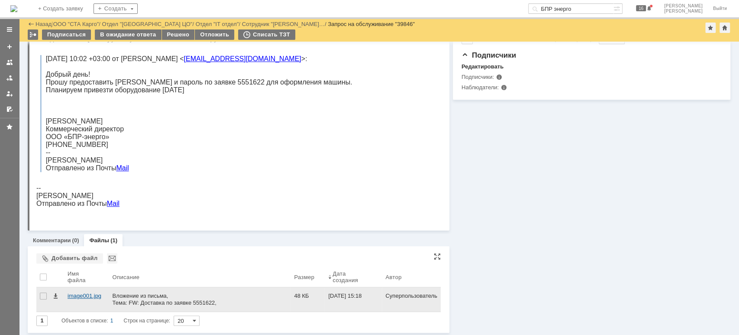
click at [87, 293] on div "image001.jpg" at bounding box center [87, 295] width 38 height 7
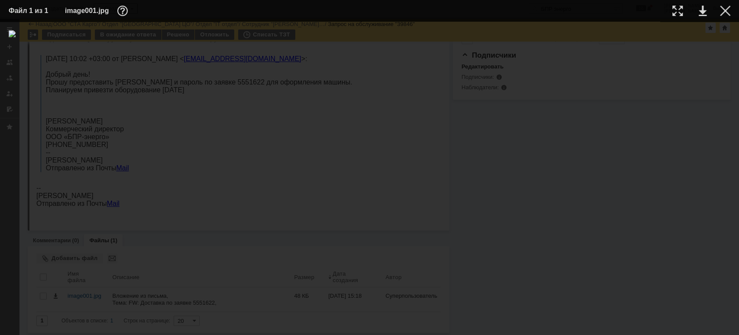
click at [732, 11] on table "Файл 1 из 1 image001.jpg" at bounding box center [369, 11] width 739 height 22
click at [569, 61] on div at bounding box center [369, 178] width 721 height 296
click at [721, 11] on div at bounding box center [725, 11] width 10 height 10
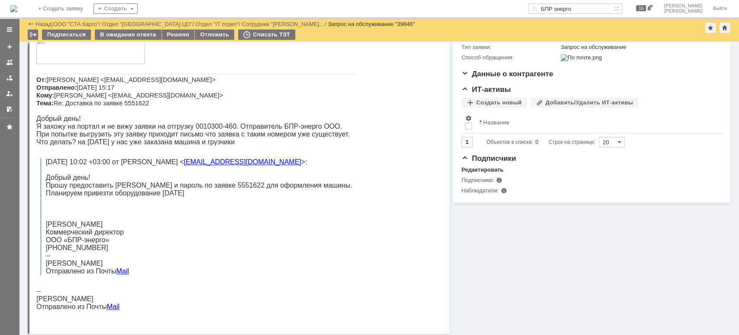
scroll to position [23, 0]
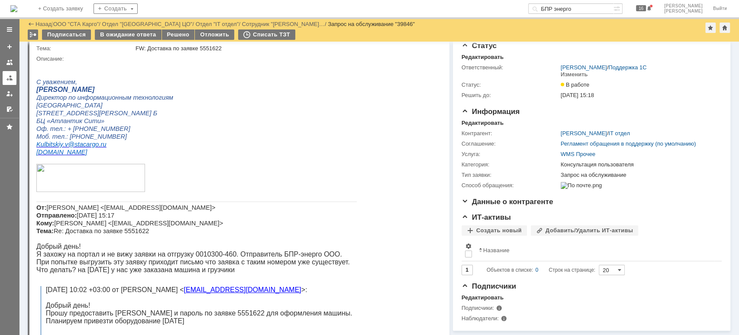
click at [16, 80] on link at bounding box center [10, 78] width 14 height 14
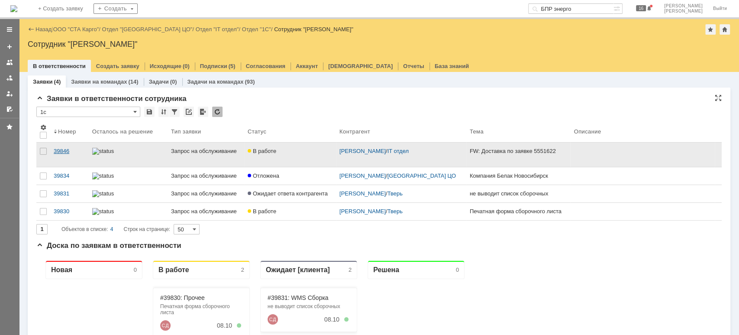
click at [78, 154] on div "39846" at bounding box center [70, 151] width 32 height 7
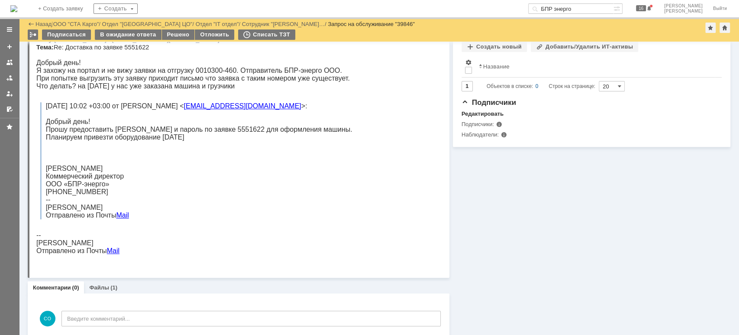
scroll to position [220, 0]
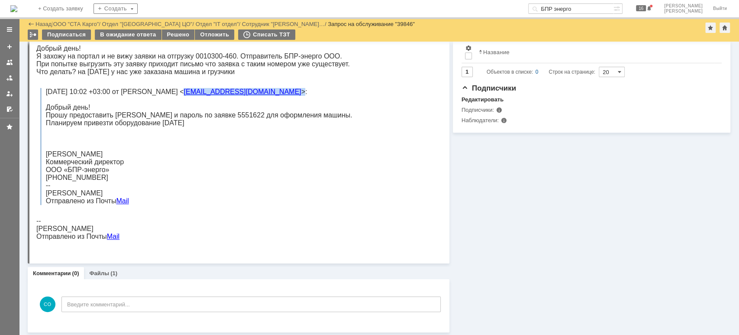
drag, startPoint x: 344, startPoint y: 99, endPoint x: 259, endPoint y: 97, distance: 84.8
click at [259, 97] on p "[DATE] 10:02 +03:00 от [PERSON_NAME] < [EMAIL_ADDRESS][DOMAIN_NAME] >:" at bounding box center [199, 96] width 306 height 16
copy p "[EMAIL_ADDRESS][DOMAIN_NAME] >"
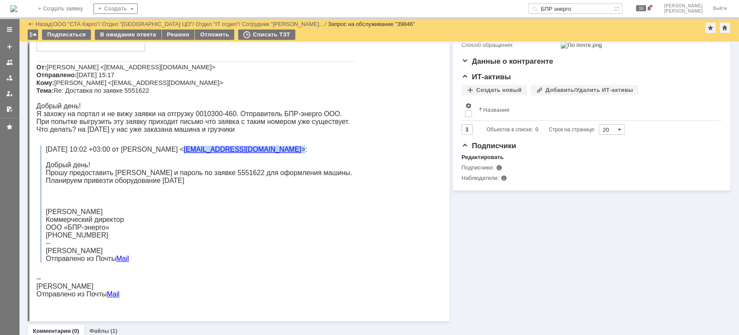
scroll to position [0, 0]
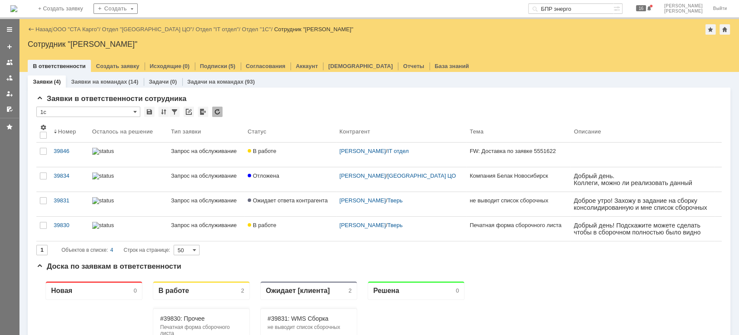
click at [603, 8] on input "БПР энерго" at bounding box center [570, 8] width 85 height 10
paste input "maksim.chirkunov@mail"
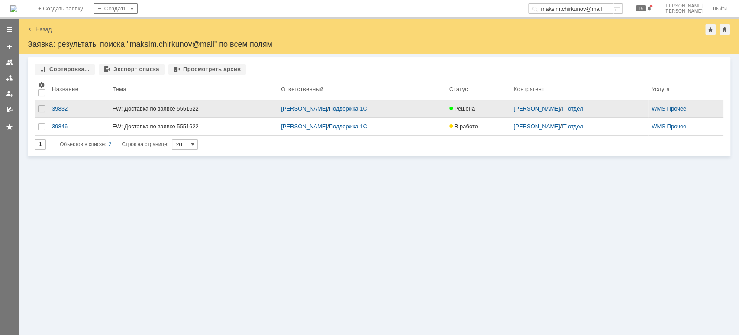
click at [163, 107] on div "FW: Доставка по заявке 5551622" at bounding box center [193, 108] width 161 height 7
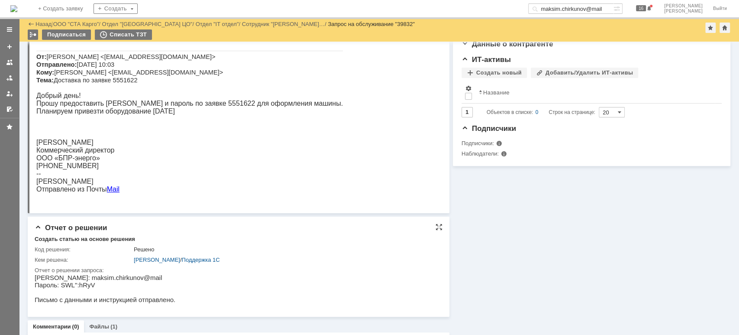
scroll to position [226, 0]
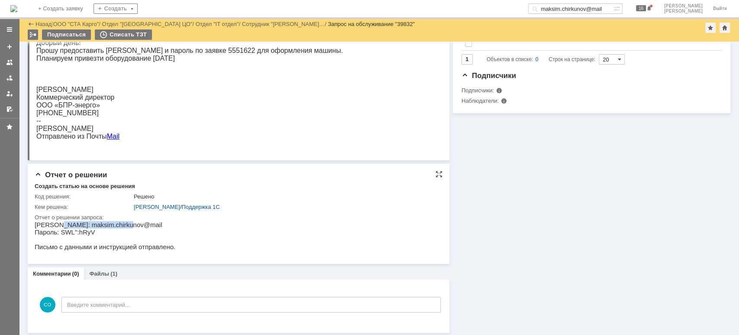
drag, startPoint x: 121, startPoint y: 226, endPoint x: 56, endPoint y: 225, distance: 64.9
click at [56, 225] on p "[PERSON_NAME]: maksim.chirkunov@mail" at bounding box center [105, 224] width 141 height 7
copy p "maksim.chirkunov@mail"
drag, startPoint x: 59, startPoint y: 234, endPoint x: 91, endPoint y: 234, distance: 32.5
click at [91, 234] on p "Пароль: SWL'':hRyV Письмо с данными и инструкцией отправлено." at bounding box center [105, 239] width 141 height 22
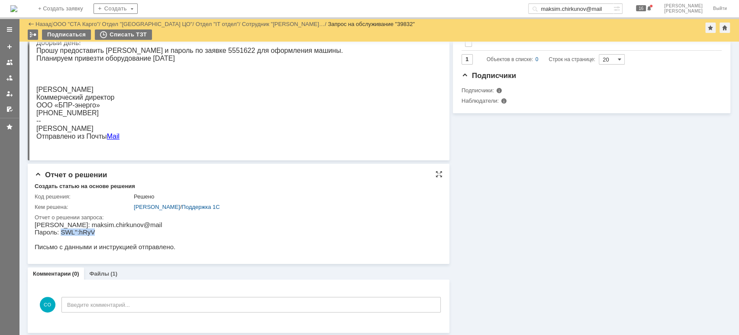
copy p "SWL'':hRyV"
click at [180, 219] on div "Отчет о решении запроса:" at bounding box center [236, 217] width 403 height 7
click at [8, 84] on link at bounding box center [10, 78] width 14 height 14
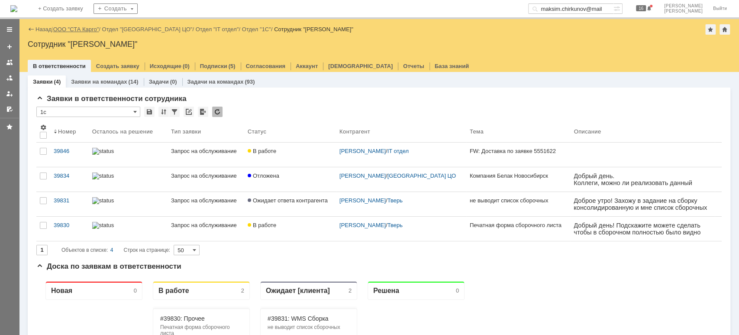
click at [74, 27] on link "ООО "СТА Карго"" at bounding box center [76, 29] width 46 height 6
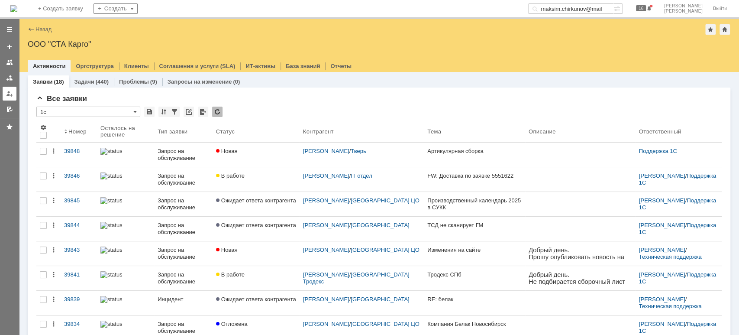
click at [11, 93] on div at bounding box center [9, 93] width 7 height 7
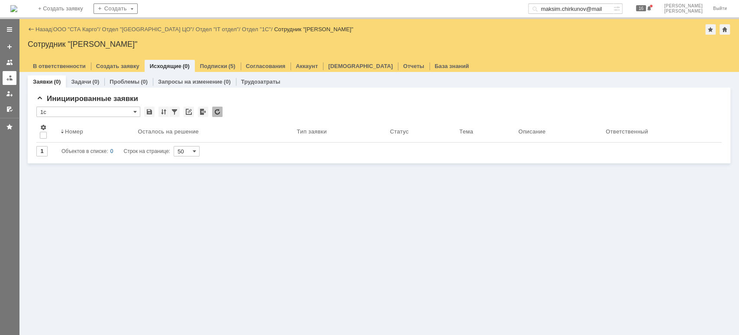
click at [7, 78] on div at bounding box center [9, 77] width 7 height 7
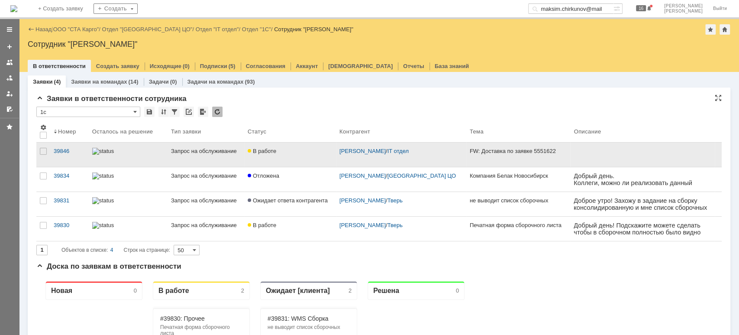
click at [208, 151] on div "Запрос на обслуживание" at bounding box center [206, 151] width 70 height 7
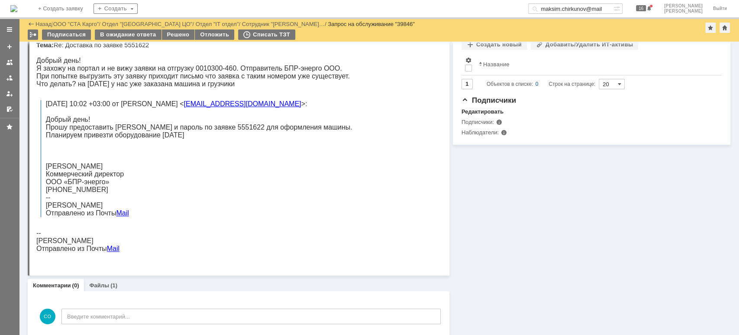
scroll to position [220, 0]
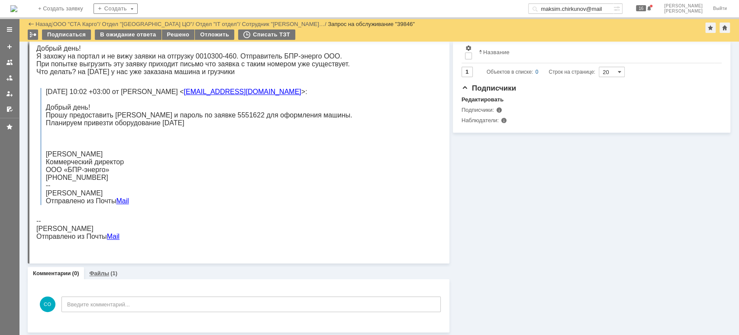
click at [103, 273] on link "Файлы" at bounding box center [99, 273] width 20 height 6
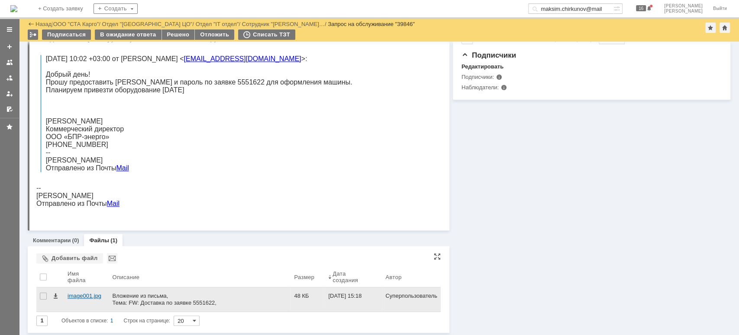
click at [82, 294] on div "image001.jpg" at bounding box center [87, 295] width 38 height 7
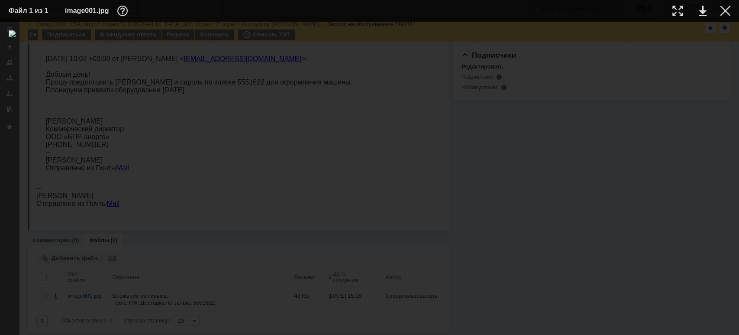
click at [717, 48] on div at bounding box center [369, 178] width 721 height 296
drag, startPoint x: 235, startPoint y: 50, endPoint x: 253, endPoint y: 67, distance: 24.8
click at [237, 51] on div at bounding box center [369, 178] width 721 height 296
click at [331, 103] on div at bounding box center [369, 178] width 721 height 296
click at [725, 13] on div at bounding box center [725, 11] width 10 height 10
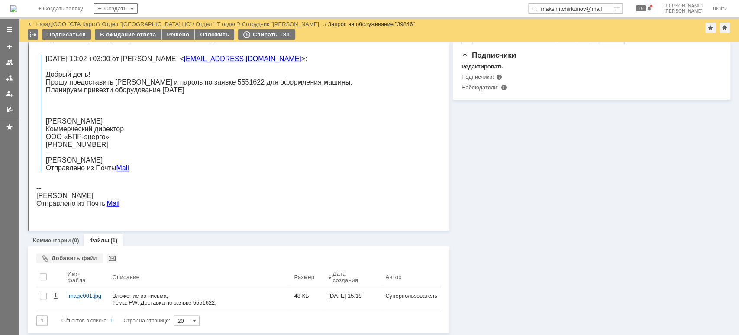
scroll to position [196, 0]
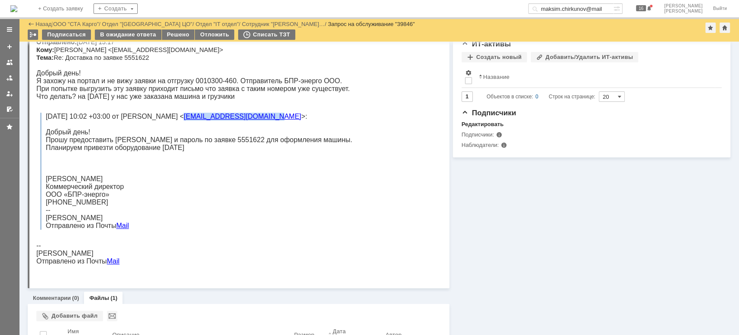
drag, startPoint x: 343, startPoint y: 123, endPoint x: 259, endPoint y: 122, distance: 84.4
click at [259, 122] on p "[DATE] 10:02 +03:00 от [PERSON_NAME] < [EMAIL_ADDRESS][DOMAIN_NAME] >:" at bounding box center [199, 121] width 306 height 16
copy link "[EMAIL_ADDRESS][DOMAIN_NAME]"
click at [598, 10] on input "maksim.chirkunov@mail" at bounding box center [570, 8] width 85 height 10
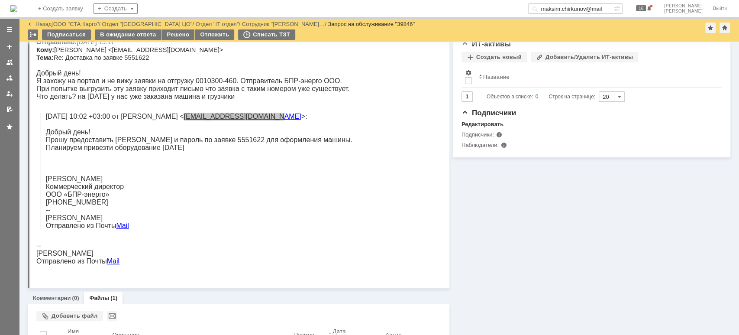
paste input ".ru"
type input "[EMAIL_ADDRESS][DOMAIN_NAME]"
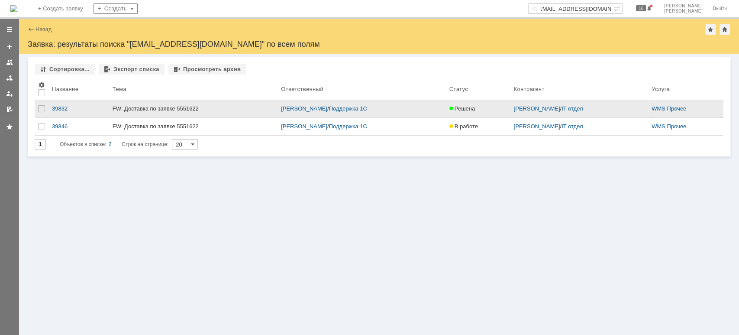
click at [122, 109] on div "FW: Доставка по заявке 5551622" at bounding box center [193, 108] width 161 height 7
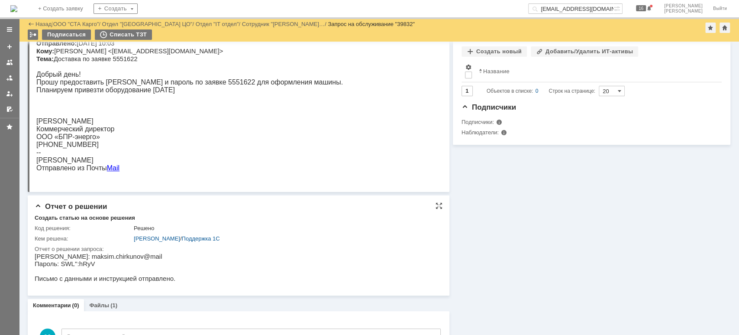
scroll to position [226, 0]
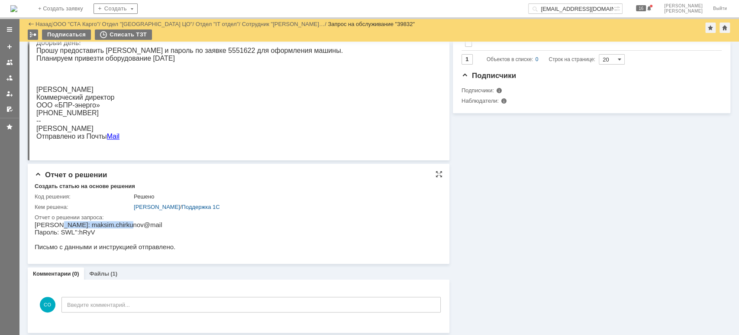
drag, startPoint x: 124, startPoint y: 224, endPoint x: 56, endPoint y: 222, distance: 68.0
click at [56, 222] on p "[PERSON_NAME]: maksim.chirkunov@mail" at bounding box center [105, 224] width 141 height 7
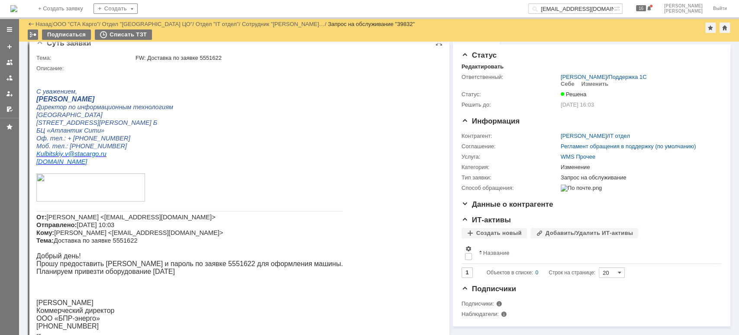
scroll to position [0, 0]
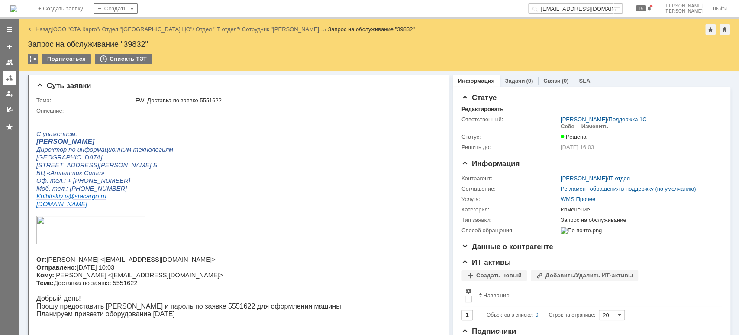
click at [10, 79] on div at bounding box center [9, 77] width 7 height 7
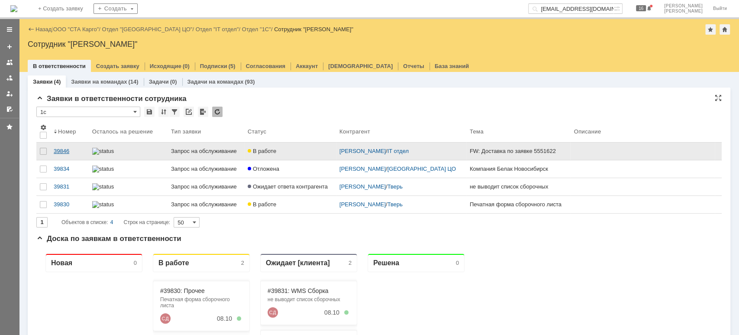
click at [66, 151] on div "39846" at bounding box center [70, 151] width 32 height 7
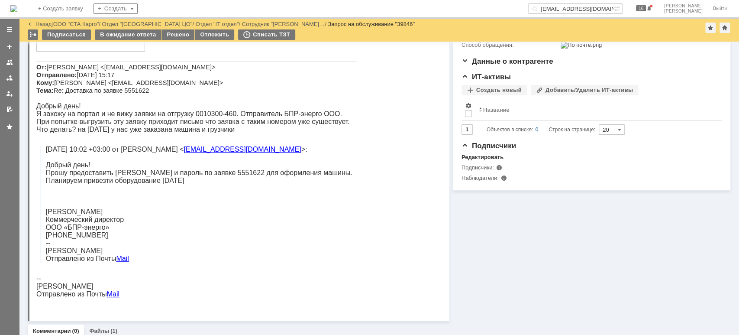
scroll to position [220, 0]
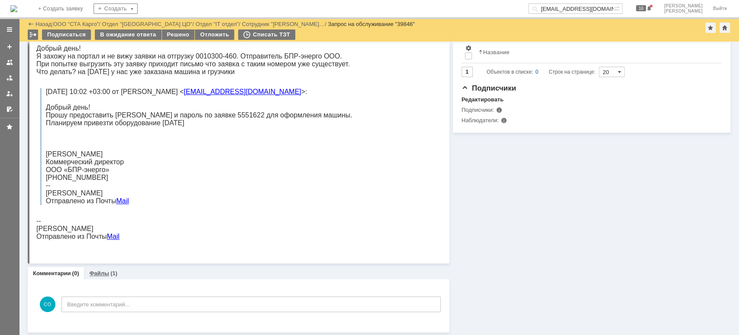
click at [103, 277] on div "Файлы (1)" at bounding box center [103, 273] width 39 height 13
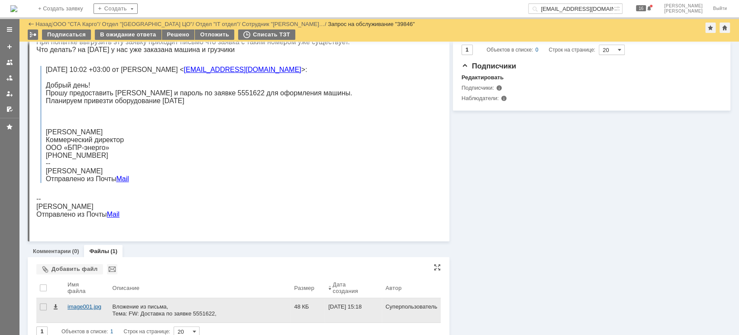
scroll to position [253, 0]
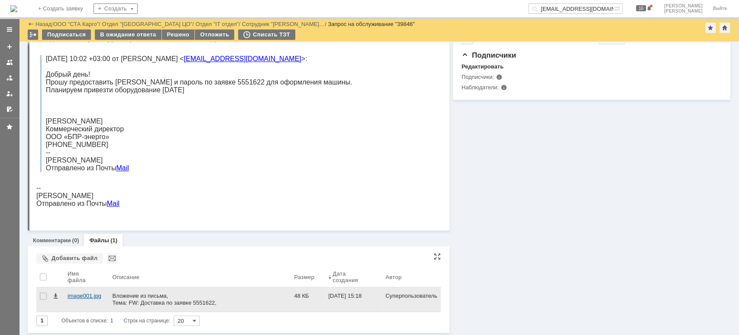
click at [82, 294] on div "image001.jpg" at bounding box center [87, 295] width 38 height 7
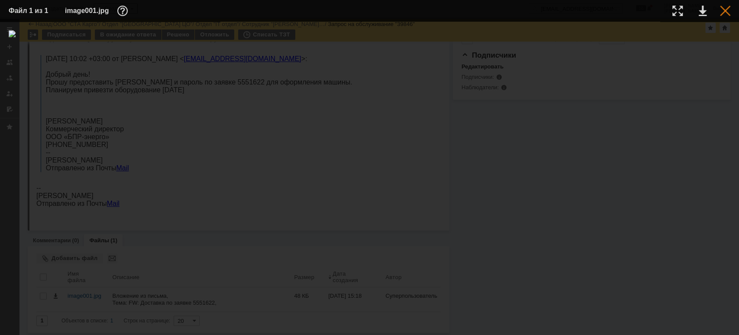
click at [724, 10] on div at bounding box center [725, 11] width 10 height 10
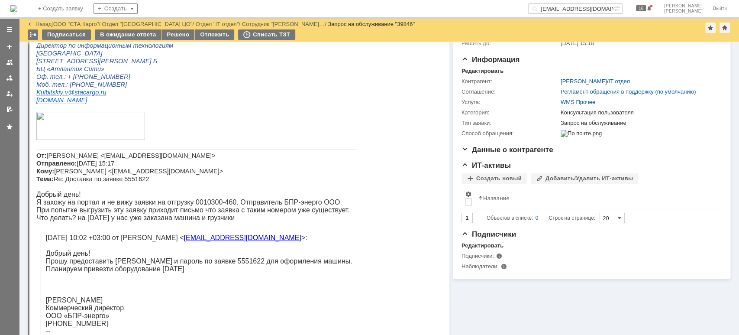
scroll to position [115, 0]
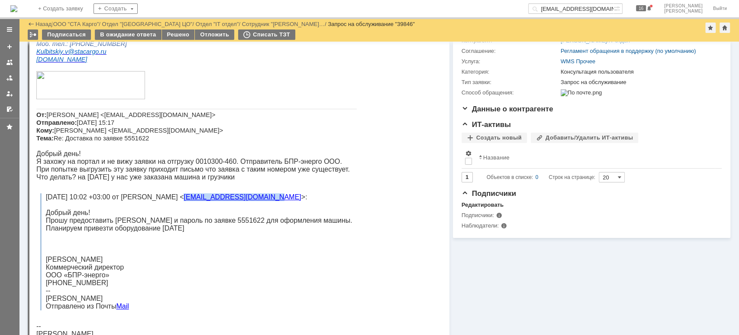
drag, startPoint x: 343, startPoint y: 202, endPoint x: 260, endPoint y: 203, distance: 83.1
click at [260, 203] on p "[DATE] 10:02 +03:00 от [PERSON_NAME] < [EMAIL_ADDRESS][DOMAIN_NAME] >:" at bounding box center [199, 201] width 306 height 16
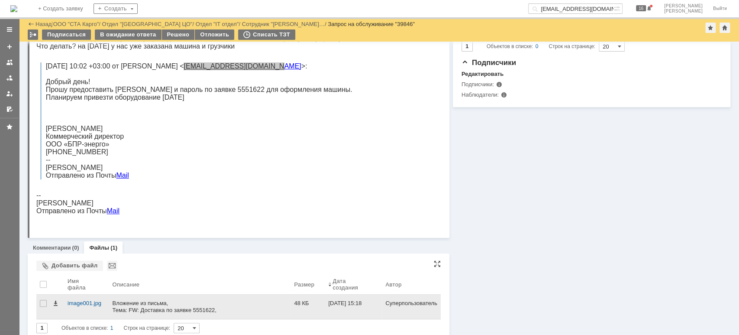
scroll to position [253, 0]
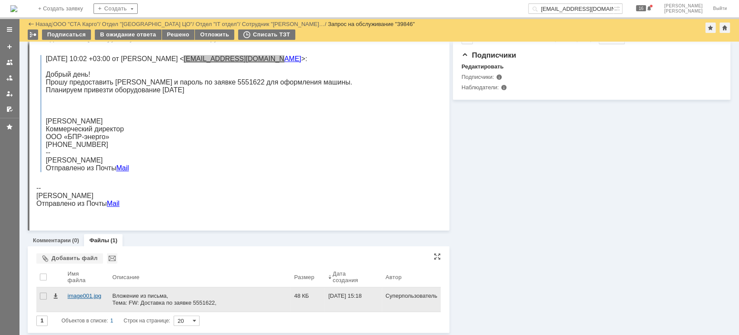
click at [90, 296] on div "image001.jpg" at bounding box center [87, 295] width 38 height 7
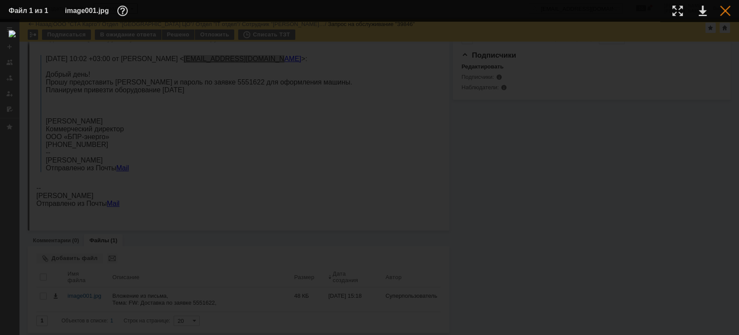
click at [722, 10] on div at bounding box center [725, 11] width 10 height 10
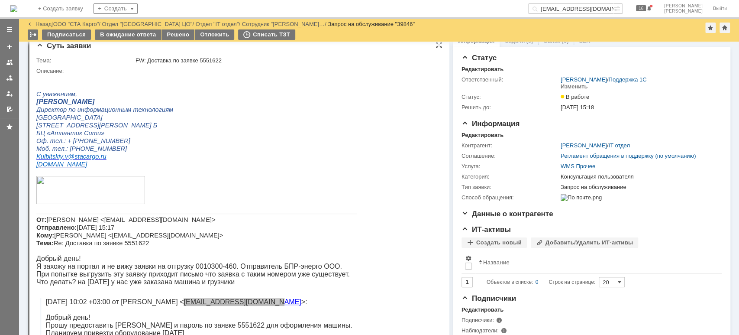
scroll to position [0, 0]
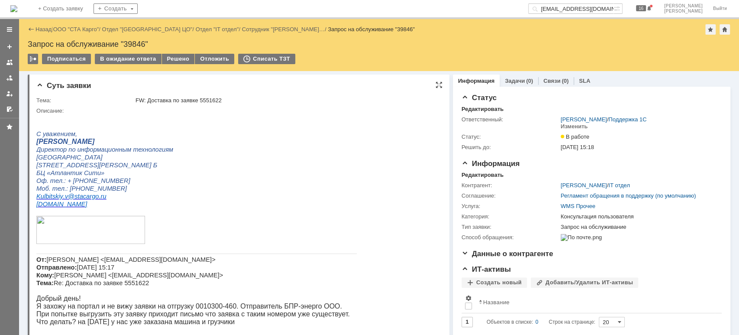
drag, startPoint x: 174, startPoint y: 56, endPoint x: 177, endPoint y: 97, distance: 40.8
click at [174, 56] on div "Решено" at bounding box center [178, 59] width 33 height 10
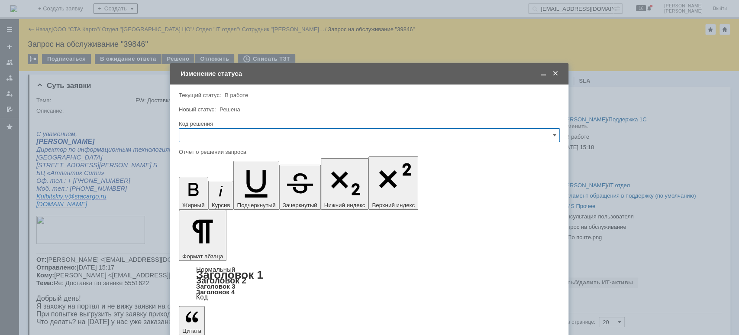
click at [197, 133] on input "text" at bounding box center [369, 135] width 381 height 14
click at [211, 252] on span "Решено" at bounding box center [369, 251] width 370 height 7
type input "Решено"
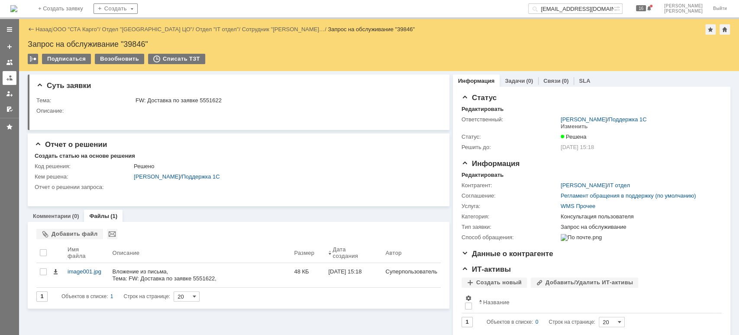
click at [9, 78] on div at bounding box center [9, 77] width 7 height 7
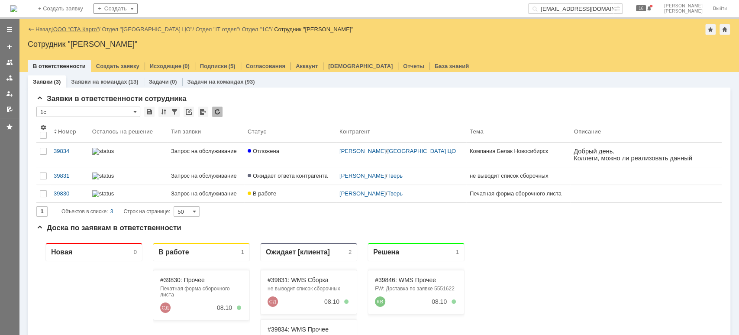
click at [83, 26] on link "ООО "СТА Карго"" at bounding box center [76, 29] width 46 height 6
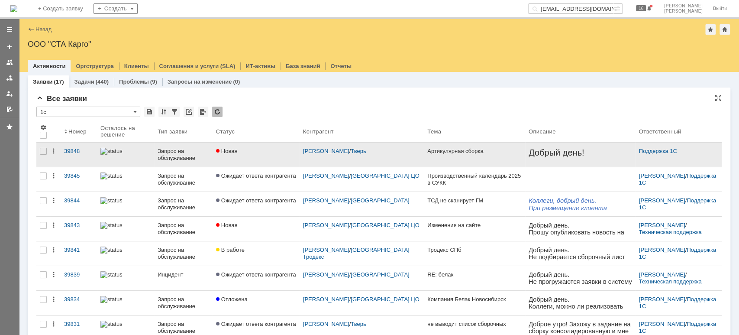
click at [165, 153] on div "Запрос на обслуживание" at bounding box center [183, 155] width 51 height 14
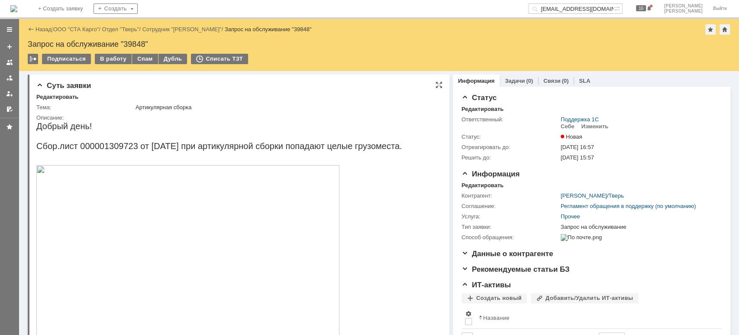
click at [171, 212] on img at bounding box center [187, 250] width 303 height 171
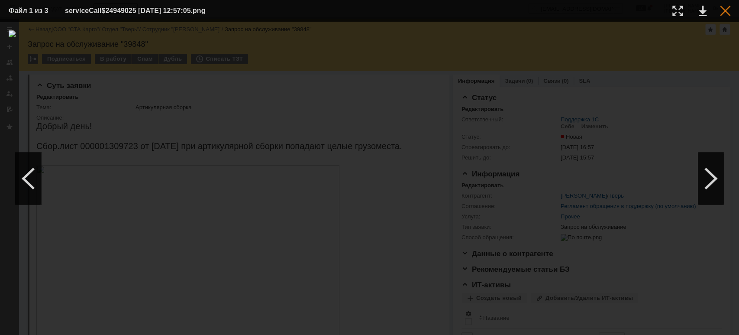
click at [726, 9] on div at bounding box center [725, 11] width 10 height 10
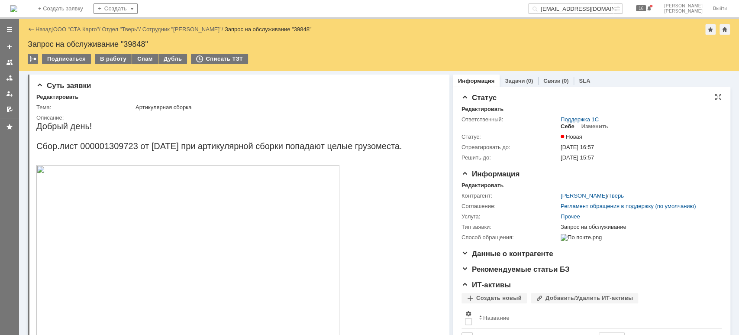
click at [561, 126] on div "Себе" at bounding box center [567, 126] width 14 height 7
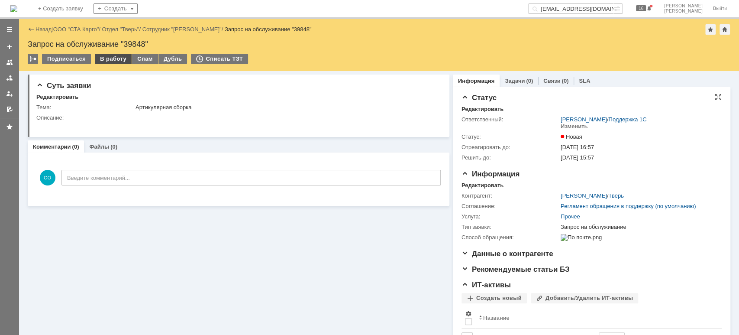
click at [108, 59] on div "В работу" at bounding box center [113, 59] width 37 height 10
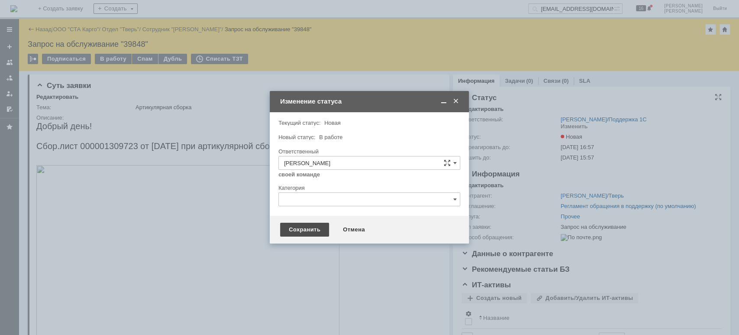
click at [294, 228] on div "Сохранить" at bounding box center [304, 229] width 49 height 14
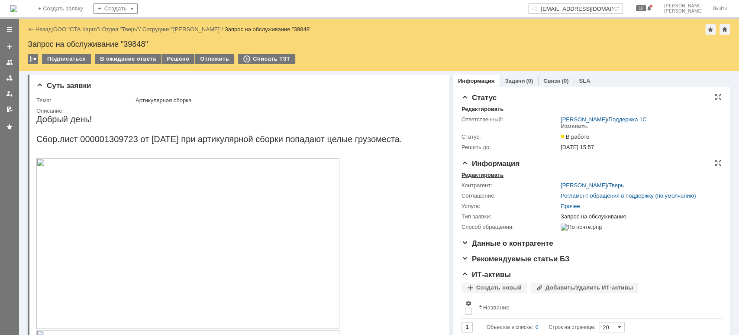
click at [476, 174] on div "Редактировать" at bounding box center [482, 174] width 42 height 7
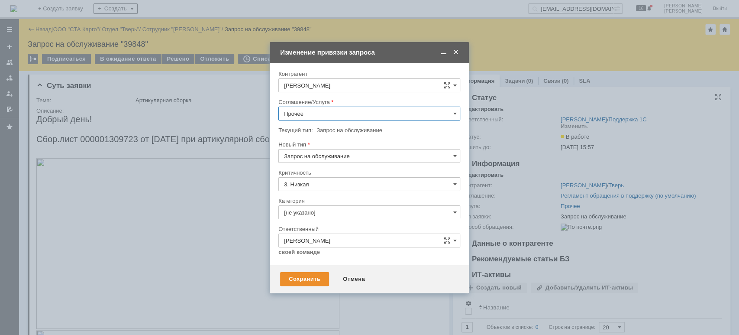
click at [329, 113] on input "Прочее" at bounding box center [369, 113] width 182 height 14
click at [336, 175] on span "WMS Сборка" at bounding box center [369, 176] width 171 height 7
type input "WMS Сборка"
click at [340, 208] on input "[не указано]" at bounding box center [369, 212] width 182 height 14
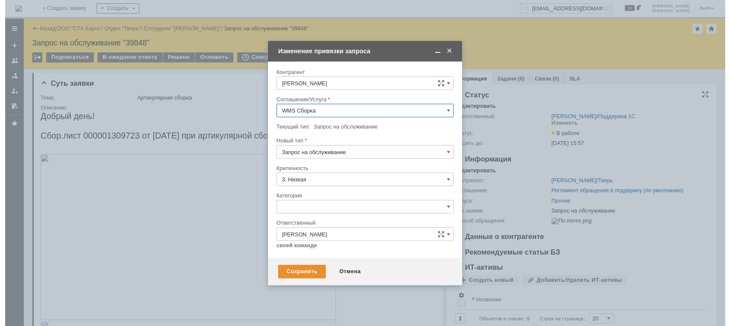
scroll to position [10, 0]
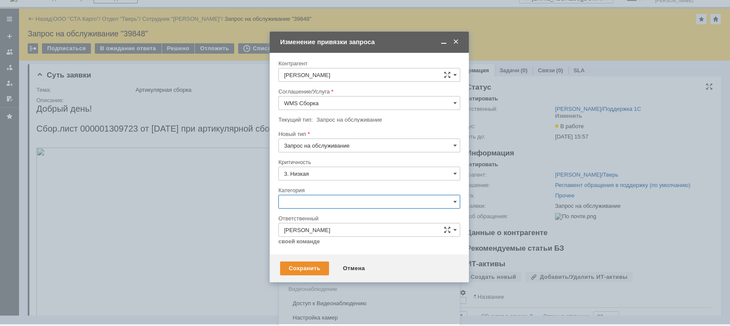
click at [346, 260] on span "Консультация пользователя" at bounding box center [369, 260] width 171 height 7
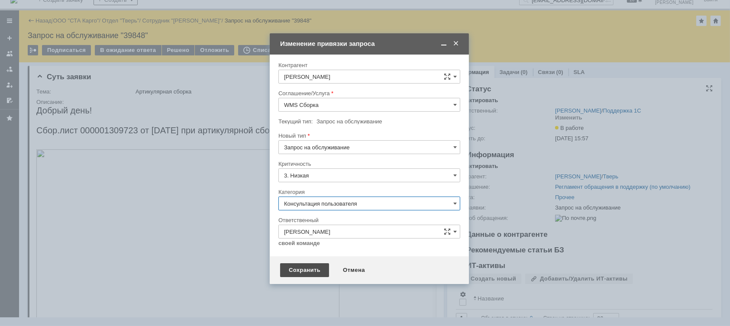
click at [303, 268] on div "Сохранить" at bounding box center [304, 270] width 49 height 14
type input "Консультация пользователя"
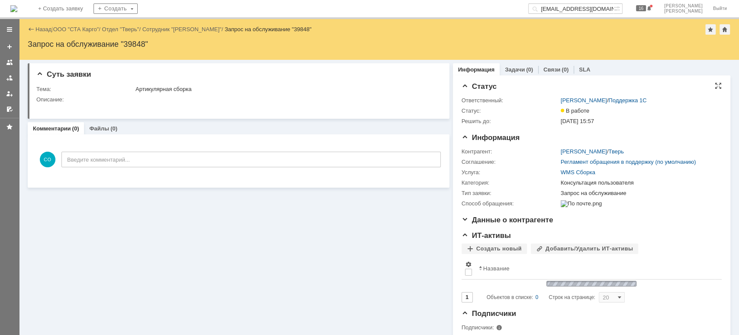
scroll to position [0, 0]
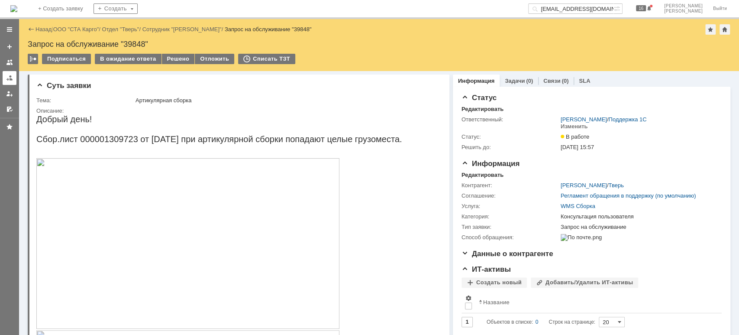
click at [4, 80] on link at bounding box center [10, 78] width 14 height 14
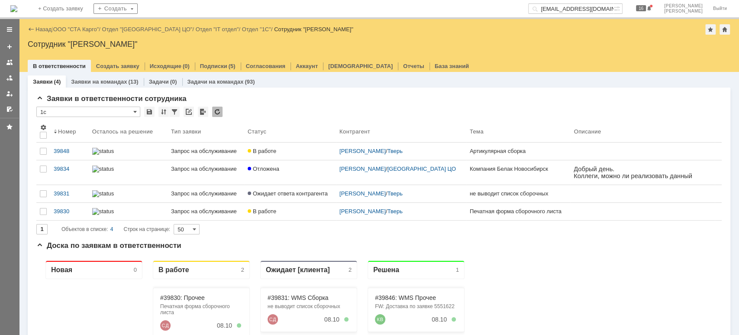
click at [66, 214] on link "39830" at bounding box center [69, 211] width 39 height 17
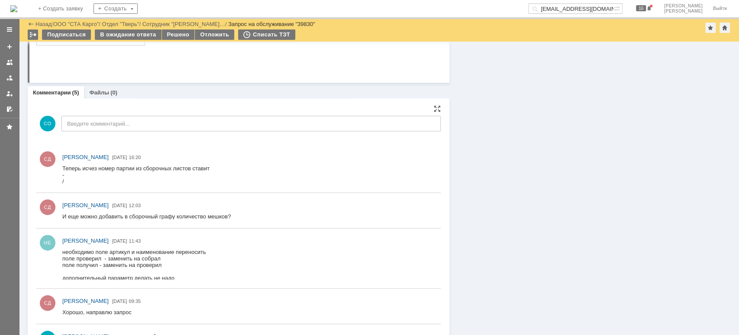
scroll to position [315, 0]
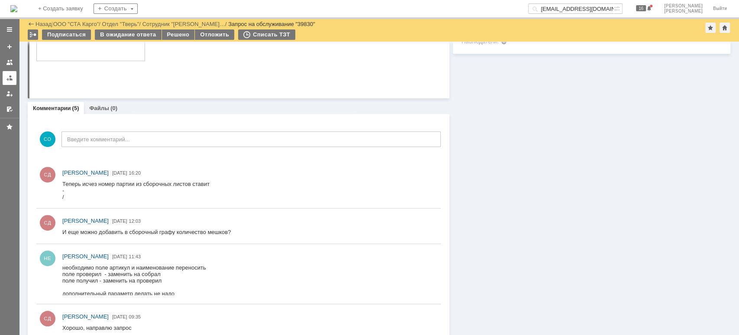
click at [8, 79] on div at bounding box center [9, 77] width 7 height 7
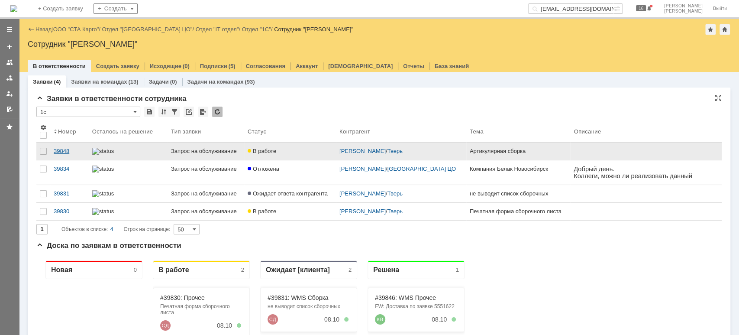
click at [70, 145] on link "39848" at bounding box center [69, 150] width 39 height 17
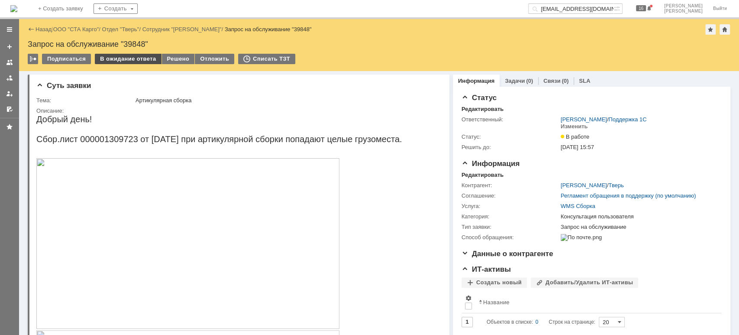
click at [128, 58] on div "В ожидание ответа" at bounding box center [128, 59] width 66 height 10
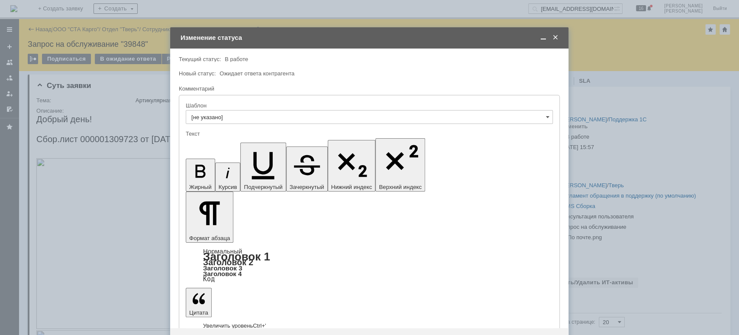
click at [204, 334] on div "Сохранить" at bounding box center [204, 342] width 49 height 14
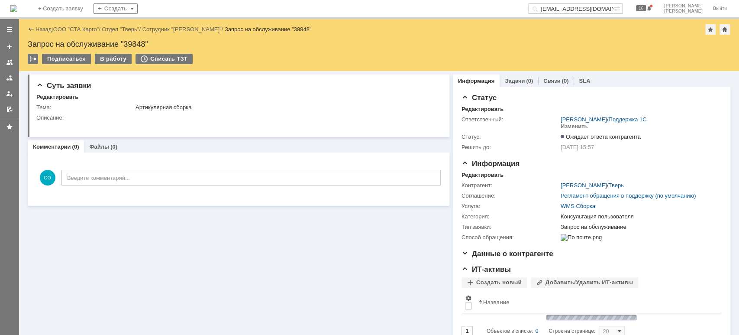
click at [13, 84] on div at bounding box center [9, 68] width 19 height 95
click at [12, 80] on div at bounding box center [9, 77] width 7 height 7
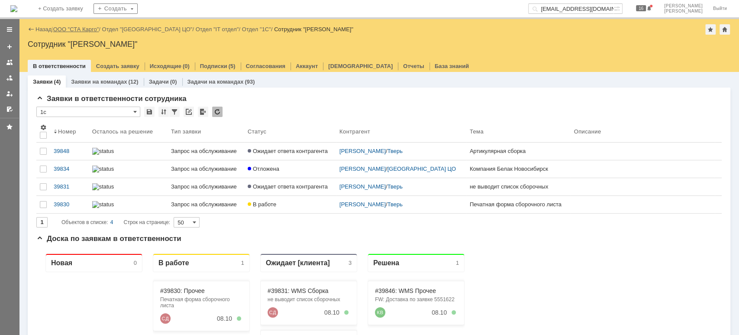
click at [80, 27] on link "ООО "СТА Карго"" at bounding box center [76, 29] width 46 height 6
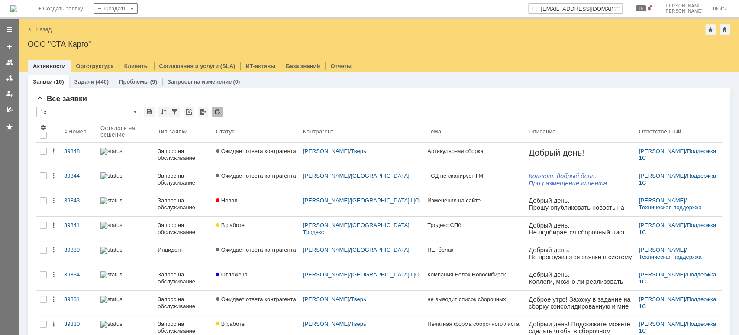
click at [7, 74] on div at bounding box center [9, 77] width 7 height 7
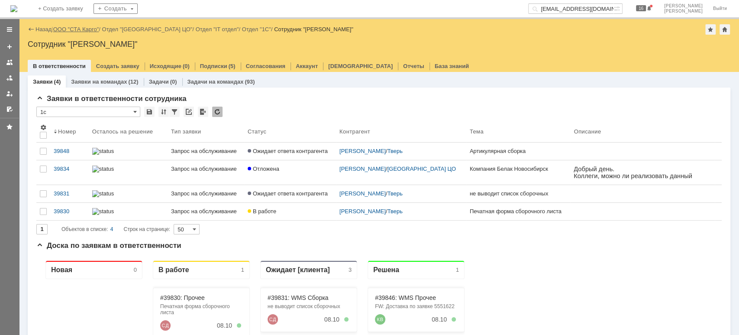
click at [83, 31] on link "ООО "СТА Карго"" at bounding box center [76, 29] width 46 height 6
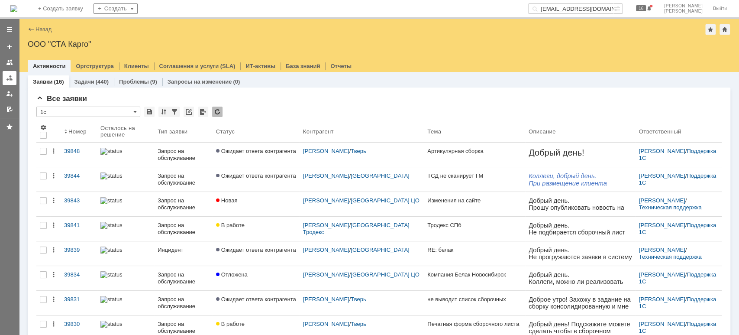
click at [11, 78] on div at bounding box center [9, 77] width 7 height 7
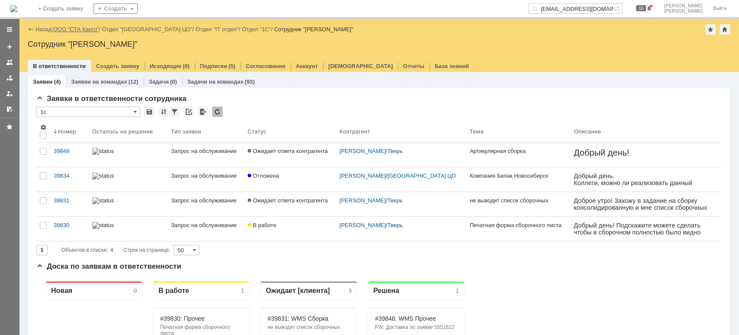
click at [69, 29] on link "ООО "СТА Карго"" at bounding box center [76, 29] width 46 height 6
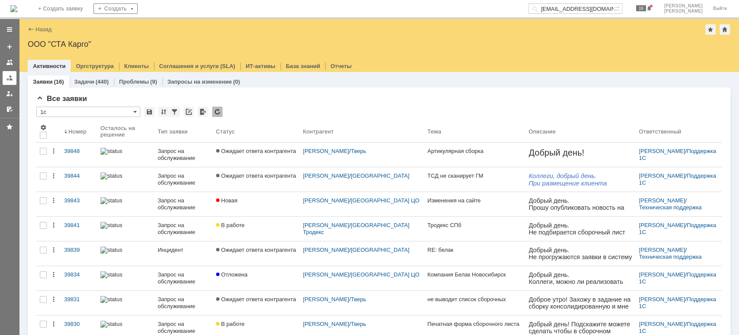
click at [6, 80] on div at bounding box center [9, 77] width 7 height 7
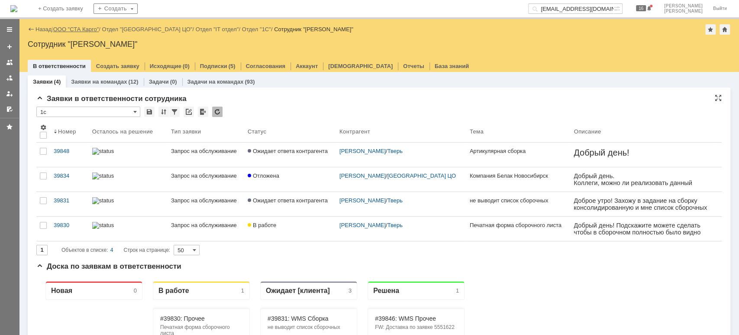
click at [88, 29] on link "ООО "СТА Карго"" at bounding box center [76, 29] width 46 height 6
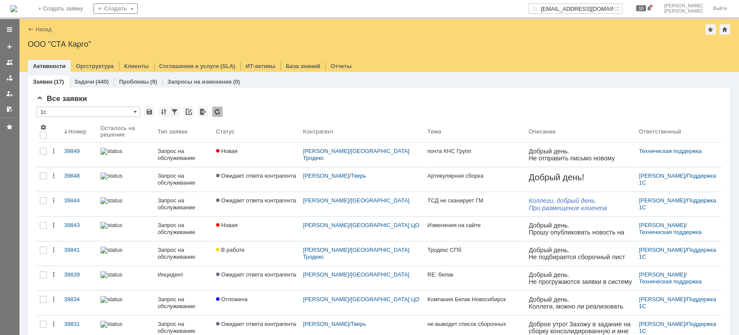
click at [186, 152] on div "Запрос на обслуживание" at bounding box center [183, 155] width 51 height 14
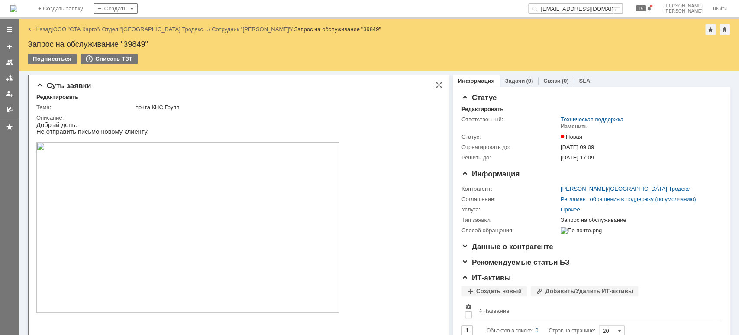
click at [206, 203] on img at bounding box center [187, 227] width 303 height 171
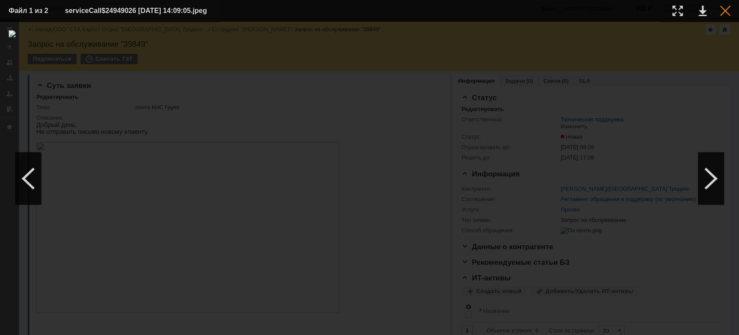
click at [720, 10] on div at bounding box center [725, 11] width 10 height 10
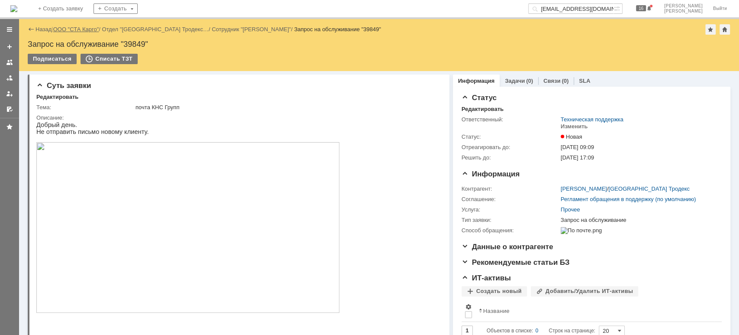
click at [69, 29] on link "ООО "СТА Карго"" at bounding box center [76, 29] width 46 height 6
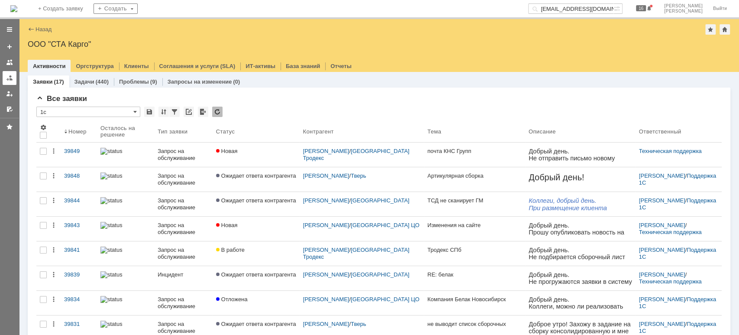
click at [9, 80] on div at bounding box center [9, 77] width 7 height 7
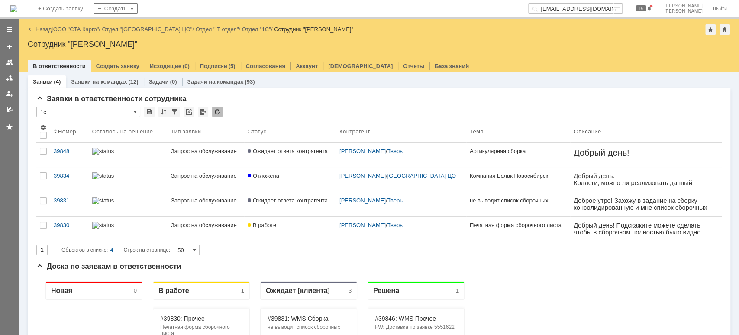
click at [98, 29] on link "ООО "СТА Карго"" at bounding box center [76, 29] width 46 height 6
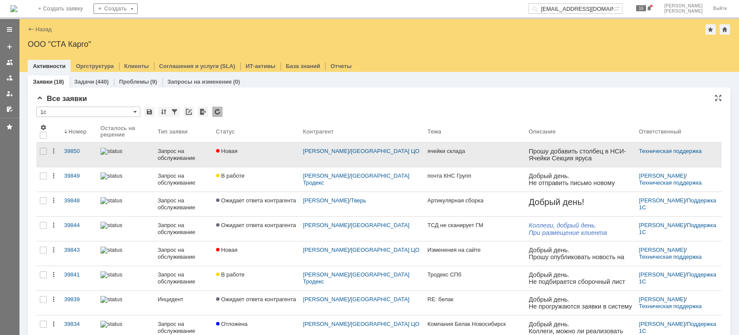
click at [222, 154] on link "Новая" at bounding box center [255, 154] width 87 height 24
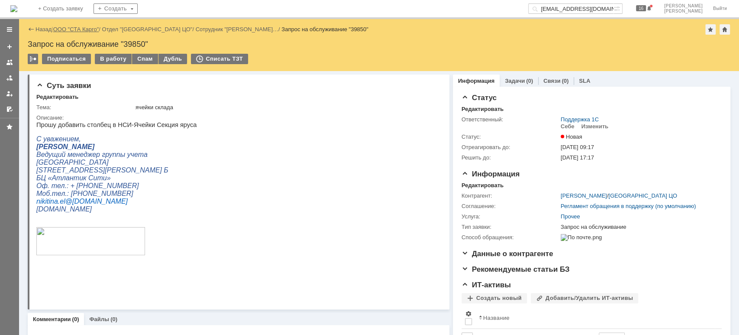
click at [61, 31] on link "ООО "СТА Карго"" at bounding box center [76, 29] width 46 height 6
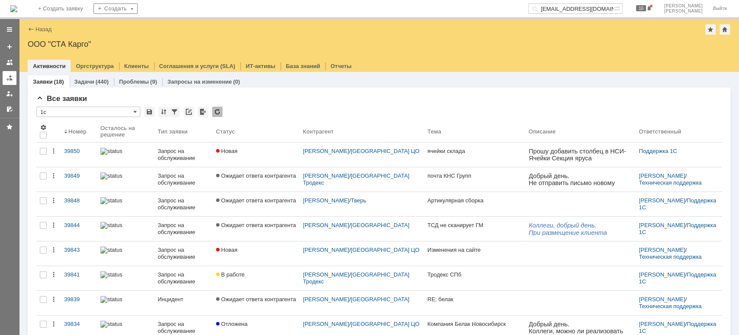
click at [11, 77] on div at bounding box center [9, 77] width 7 height 7
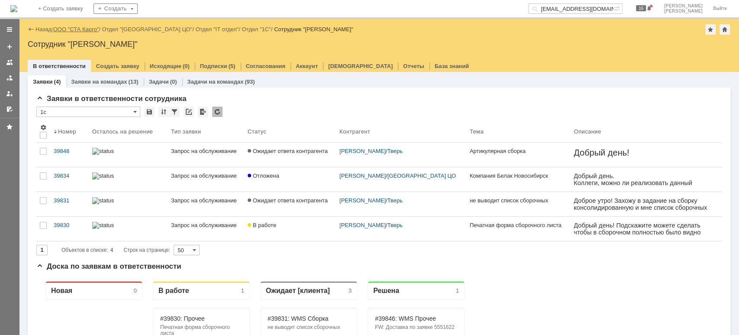
click at [93, 31] on link "ООО "СТА Карго"" at bounding box center [76, 29] width 46 height 6
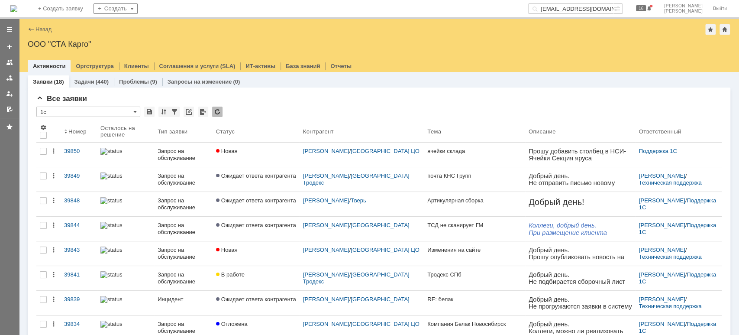
click at [592, 10] on input "[EMAIL_ADDRESS][DOMAIN_NAME]" at bounding box center [570, 8] width 85 height 10
click at [596, 4] on input "39773" at bounding box center [570, 8] width 85 height 10
type input "39773"
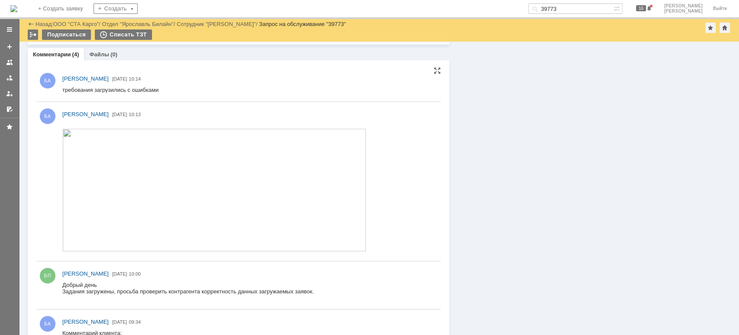
scroll to position [403, 0]
